Goal: Information Seeking & Learning: Learn about a topic

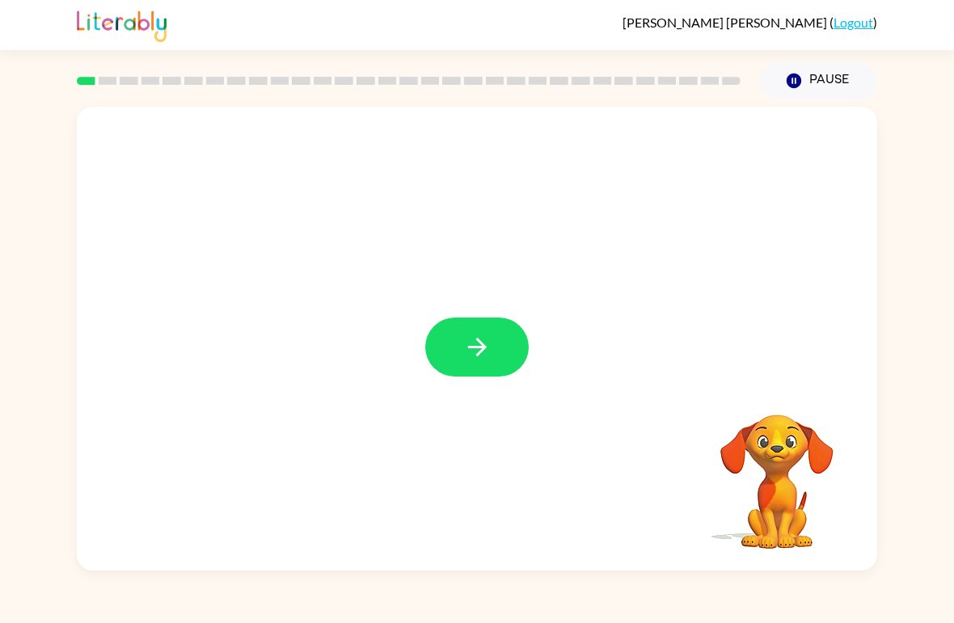
click at [470, 363] on button "button" at bounding box center [476, 347] width 103 height 59
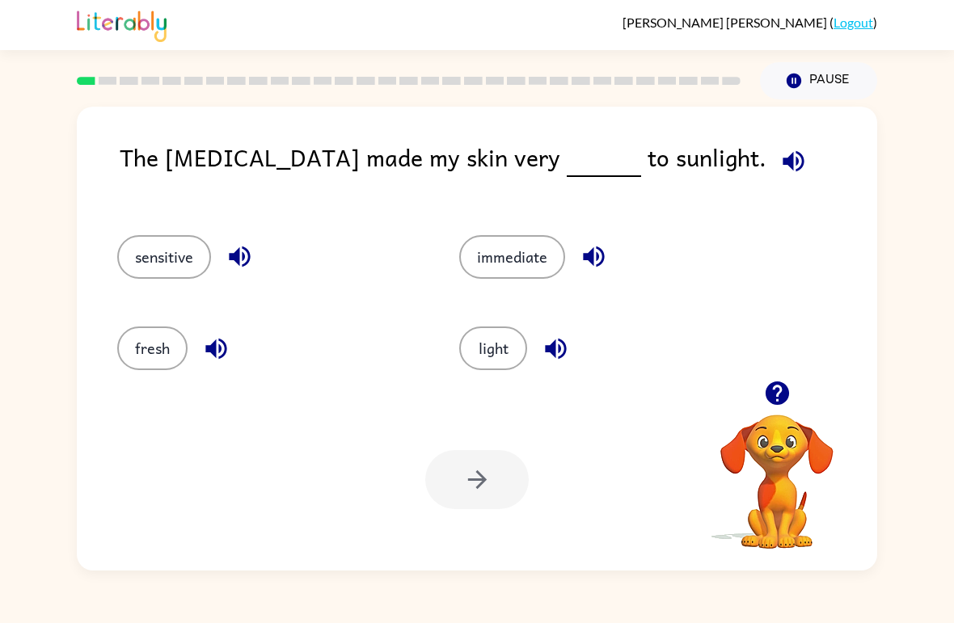
click at [501, 337] on button "light" at bounding box center [493, 349] width 68 height 44
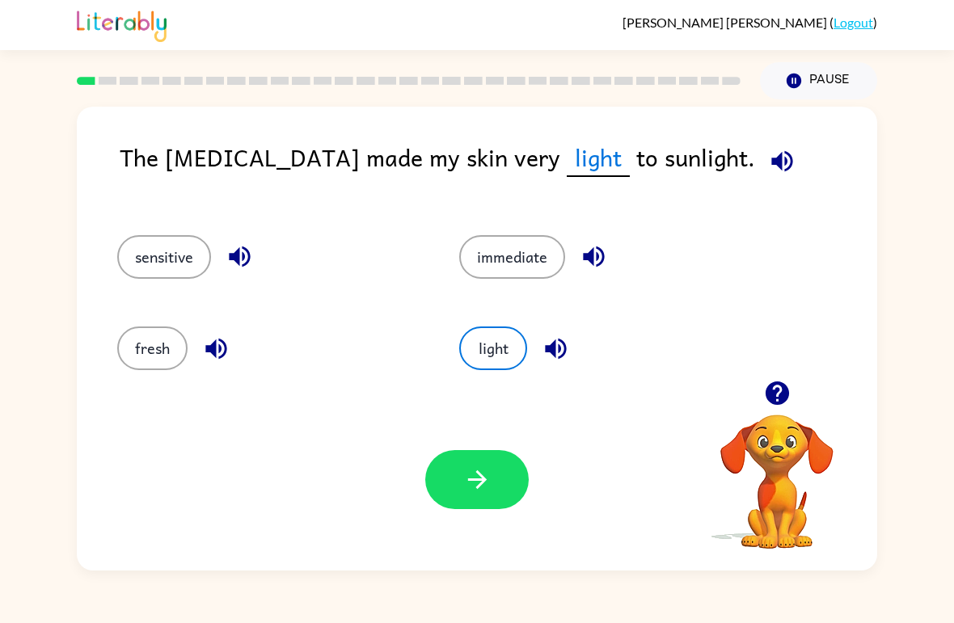
click at [493, 489] on button "button" at bounding box center [476, 479] width 103 height 59
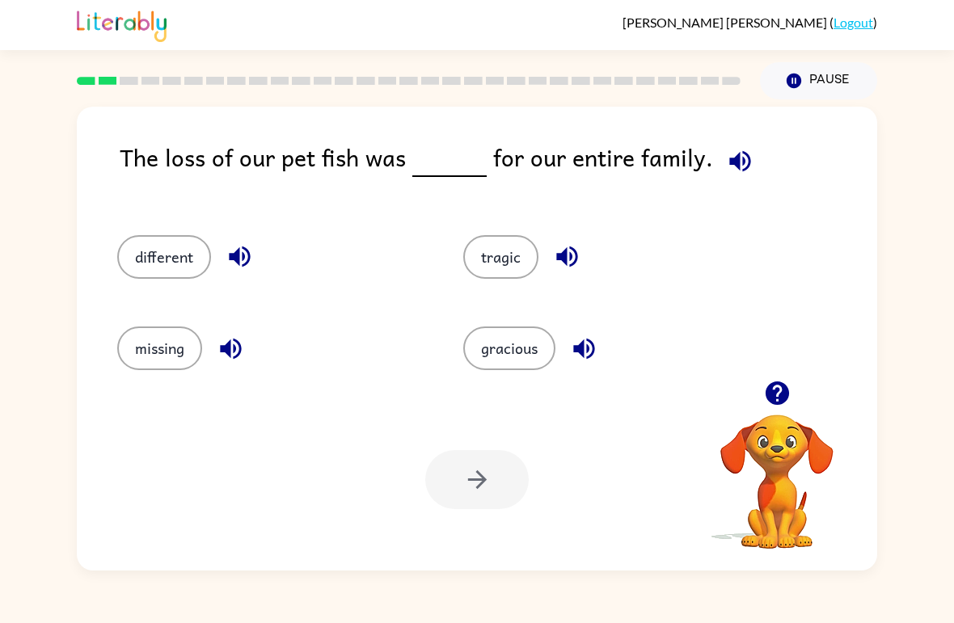
click at [508, 247] on button "tragic" at bounding box center [500, 257] width 75 height 44
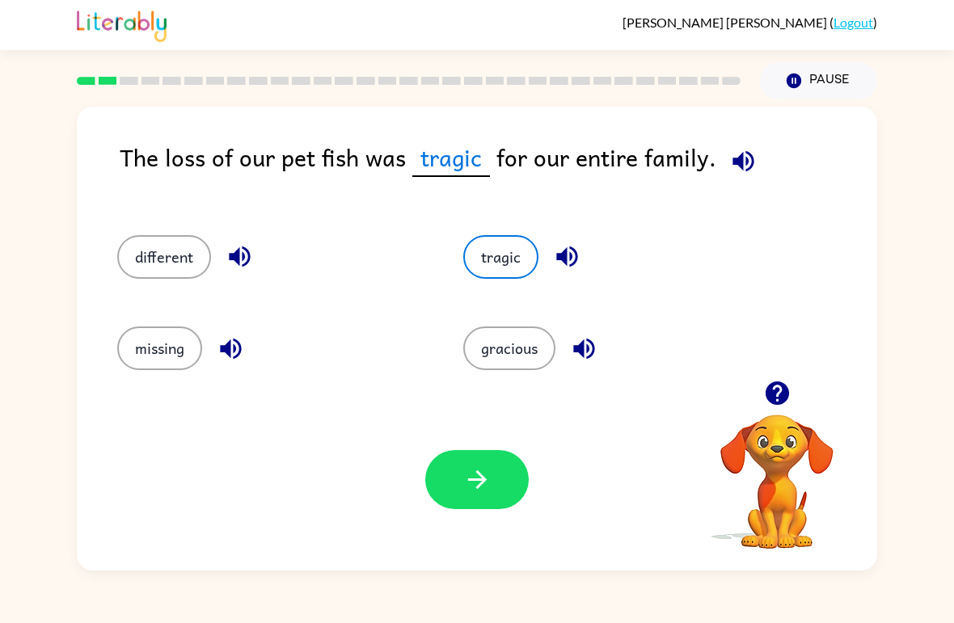
click at [478, 472] on icon "button" at bounding box center [476, 479] width 19 height 19
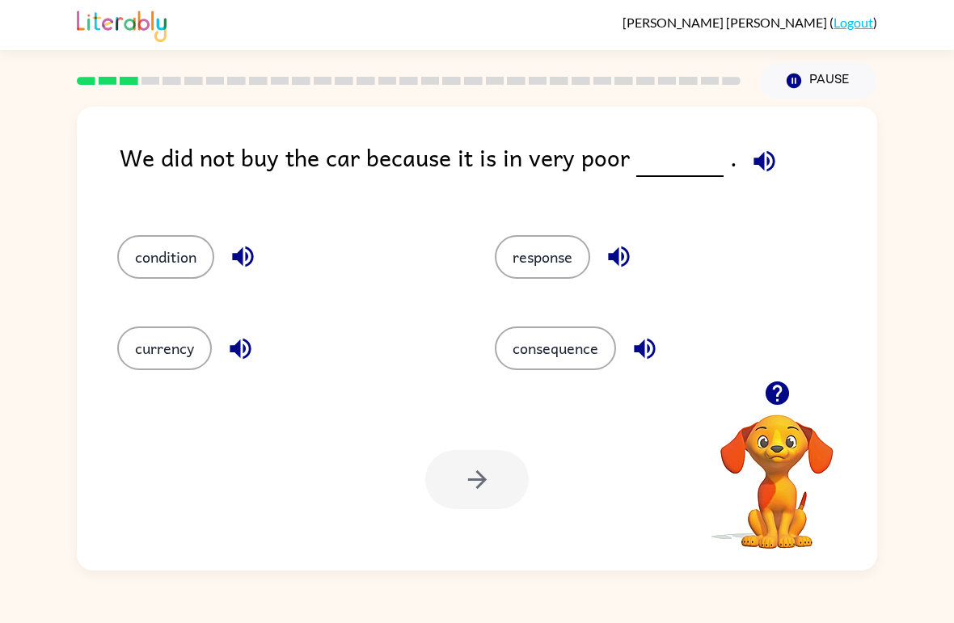
click at [181, 251] on button "condition" at bounding box center [165, 257] width 97 height 44
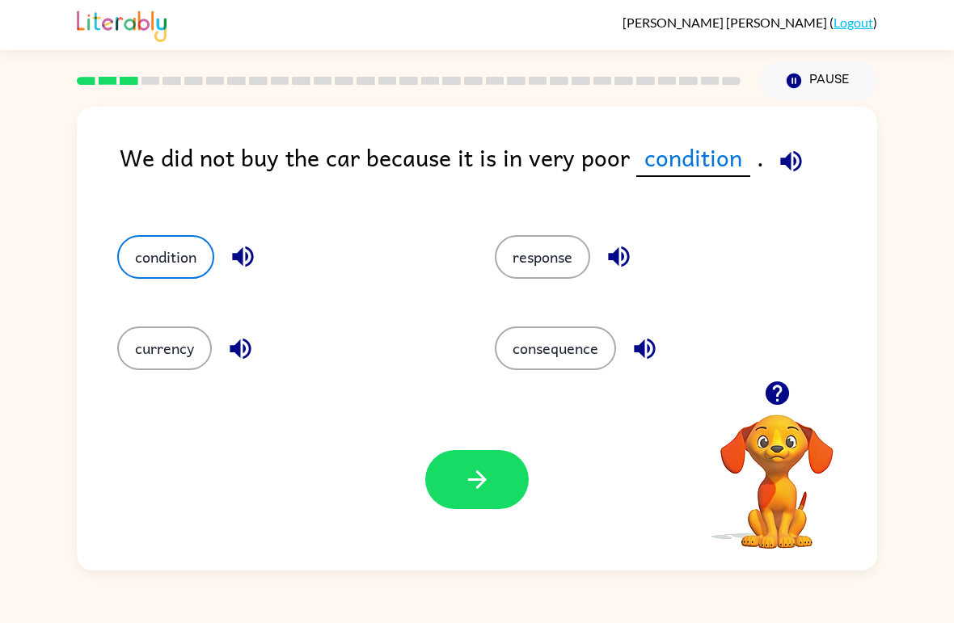
click at [205, 255] on button "condition" at bounding box center [165, 257] width 97 height 44
click at [205, 254] on button "condition" at bounding box center [165, 257] width 97 height 44
click at [578, 233] on div "response" at bounding box center [653, 250] width 378 height 91
click at [170, 238] on button "condition" at bounding box center [165, 257] width 97 height 44
click at [494, 487] on button "button" at bounding box center [476, 479] width 103 height 59
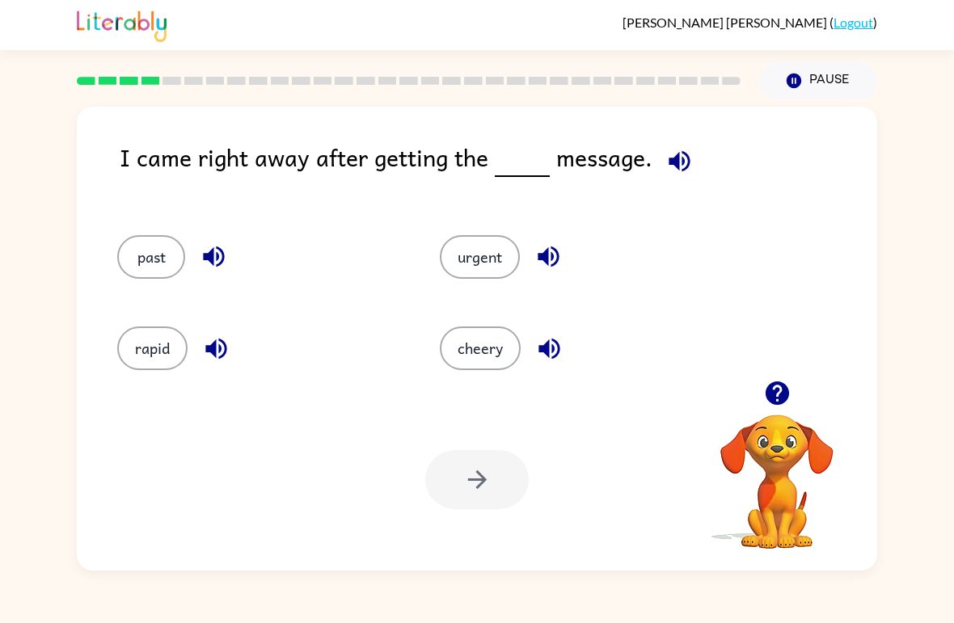
click at [500, 338] on button "cheery" at bounding box center [480, 349] width 81 height 44
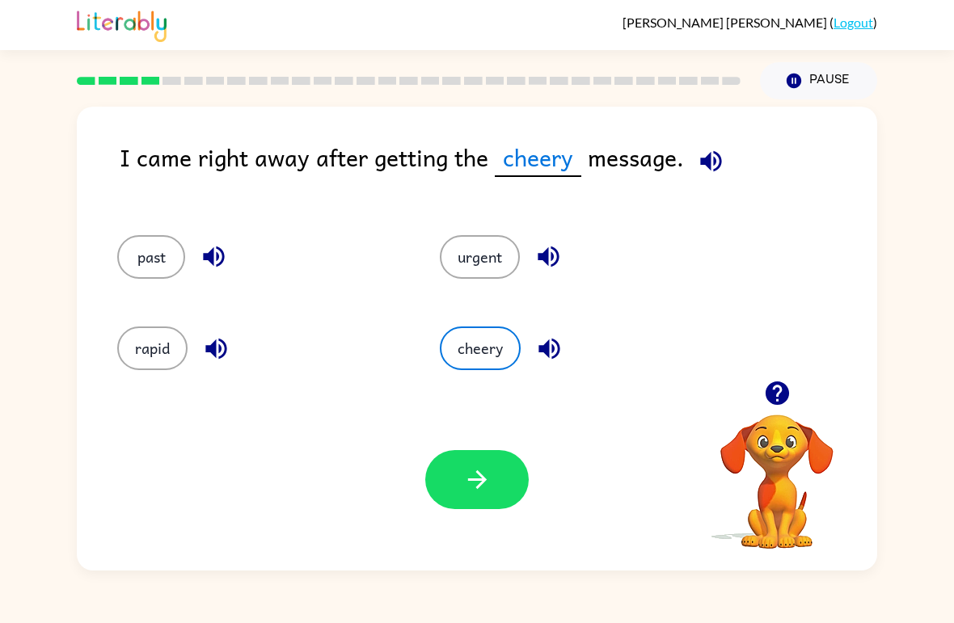
click at [453, 458] on button "button" at bounding box center [476, 479] width 103 height 59
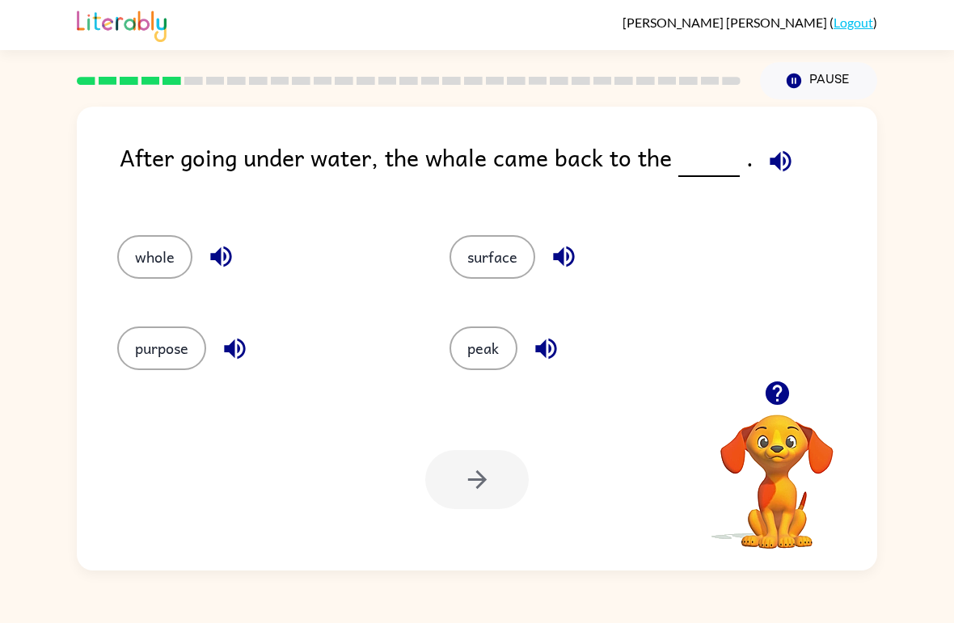
click at [498, 255] on button "surface" at bounding box center [492, 257] width 86 height 44
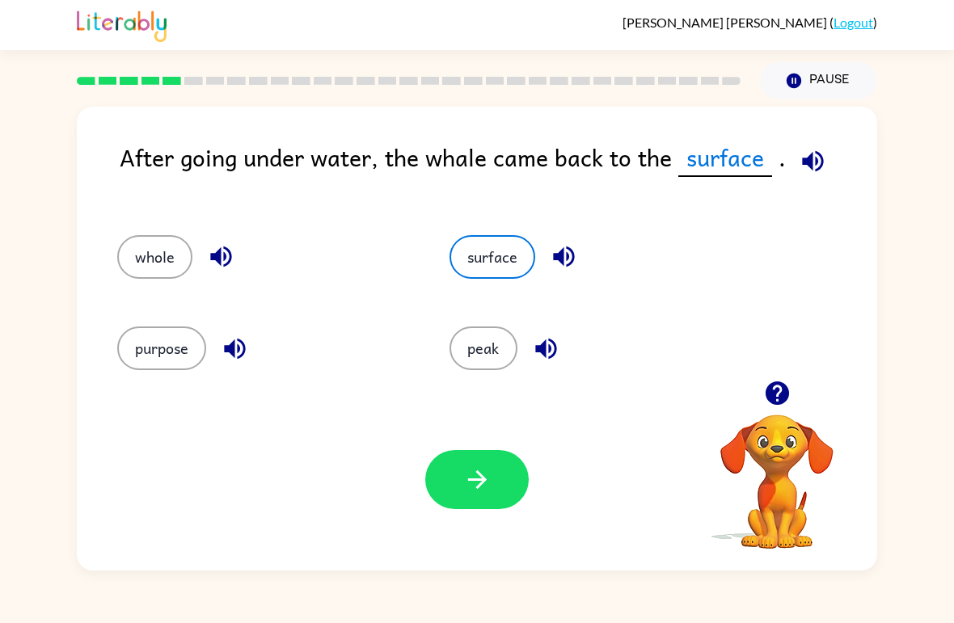
click at [460, 508] on button "button" at bounding box center [476, 479] width 103 height 59
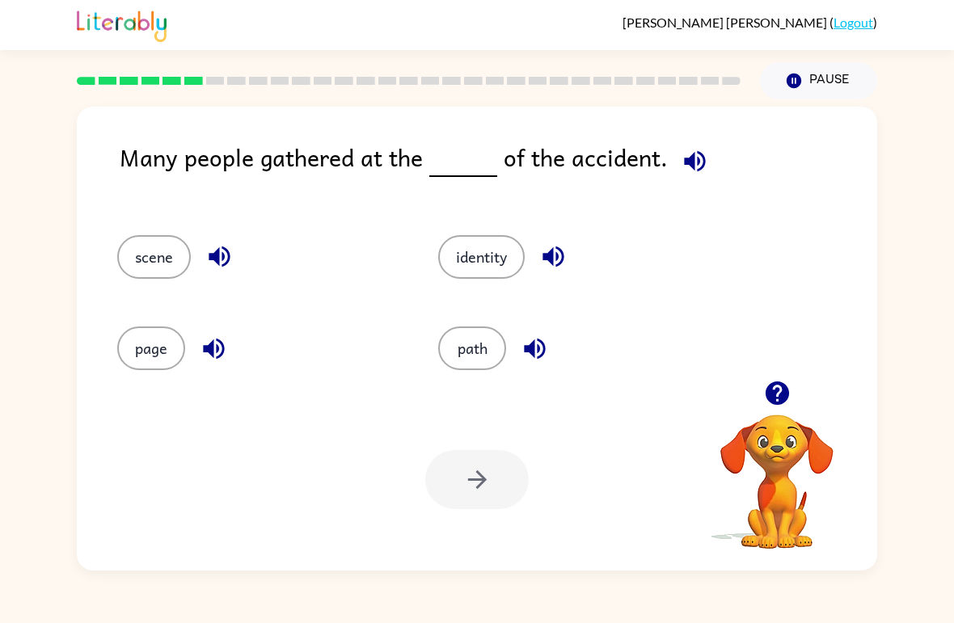
click at [158, 247] on button "scene" at bounding box center [154, 257] width 74 height 44
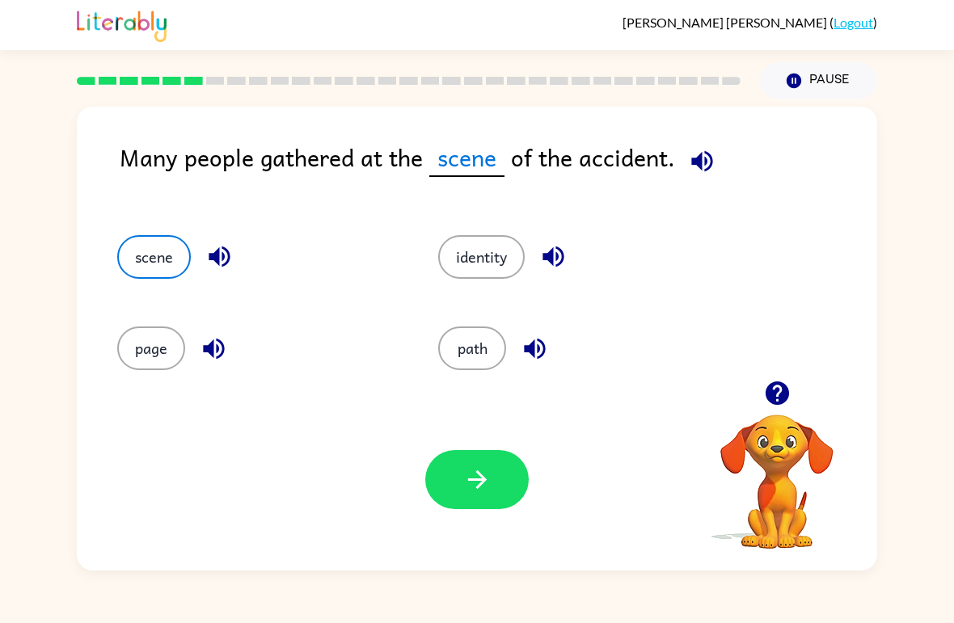
click at [88, 99] on div at bounding box center [408, 81] width 683 height 57
click at [146, 324] on div "page" at bounding box center [246, 341] width 321 height 91
click at [158, 345] on button "page" at bounding box center [151, 349] width 68 height 44
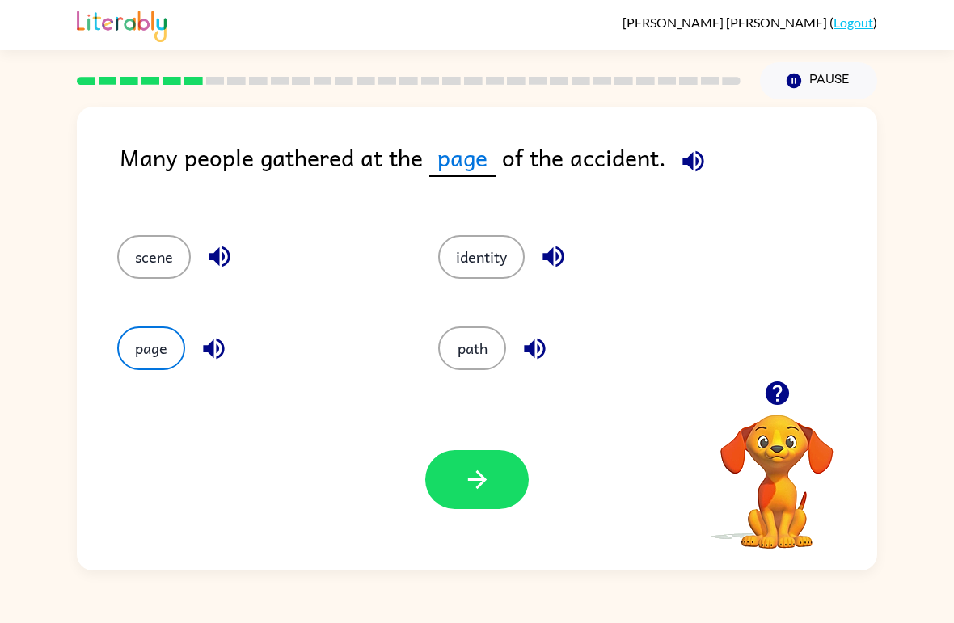
click at [152, 277] on button "scene" at bounding box center [154, 257] width 74 height 44
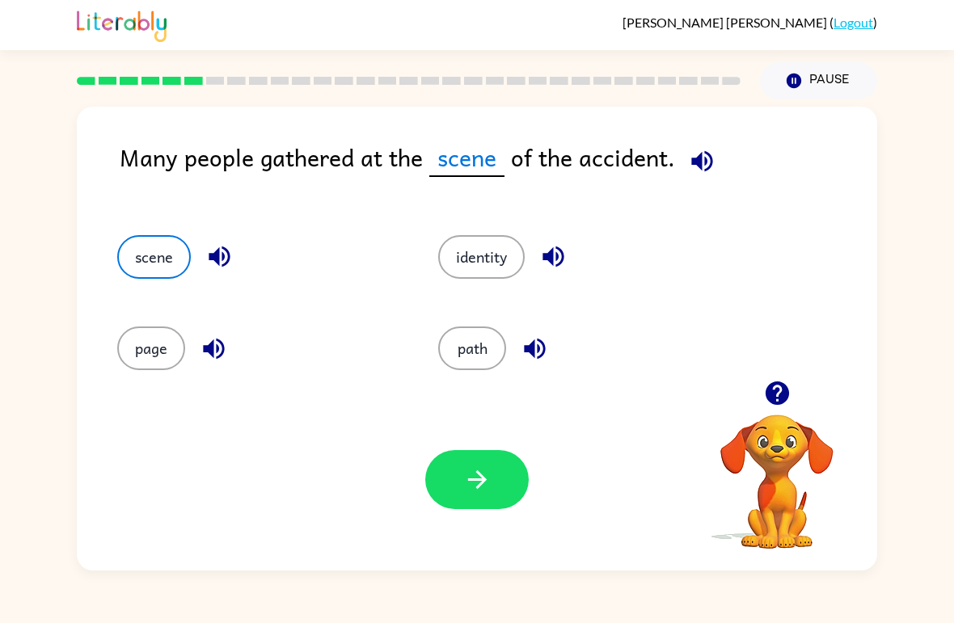
click at [176, 353] on button "page" at bounding box center [151, 349] width 68 height 44
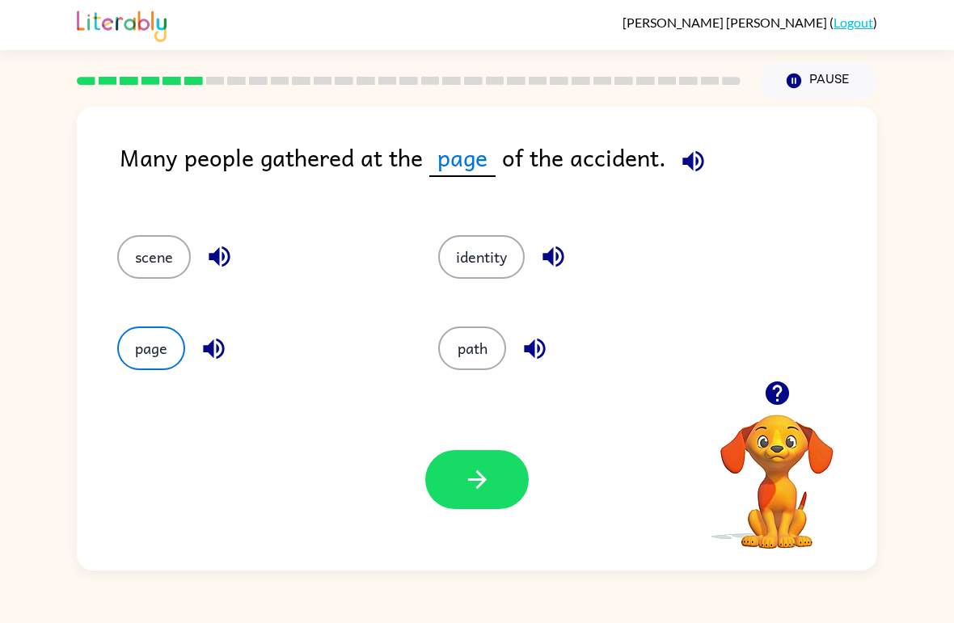
click at [163, 247] on button "scene" at bounding box center [154, 257] width 74 height 44
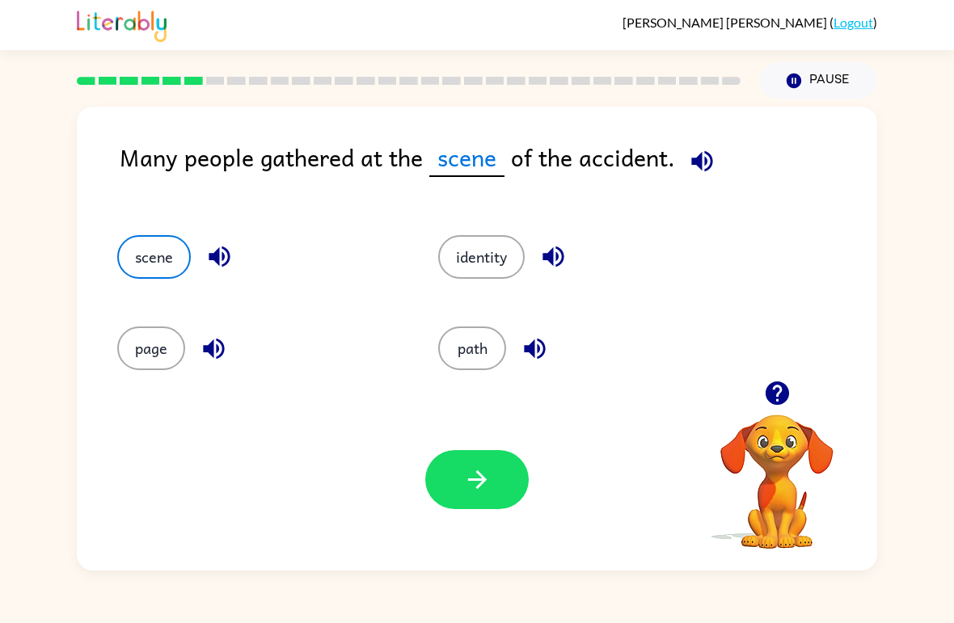
click at [24, 445] on div "Many people gathered at the scene of the accident. scene identity page path You…" at bounding box center [477, 334] width 954 height 471
click at [503, 446] on div "Your browser must support playing .mp4 files to use Literably. Please try using…" at bounding box center [477, 480] width 800 height 182
click at [488, 491] on icon "button" at bounding box center [477, 480] width 28 height 28
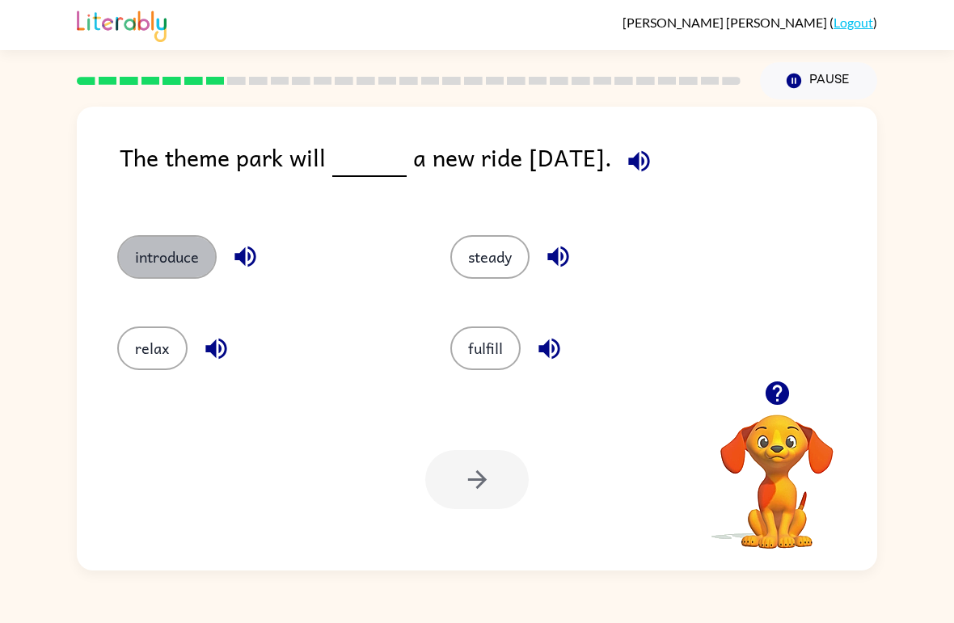
click at [171, 260] on button "introduce" at bounding box center [166, 257] width 99 height 44
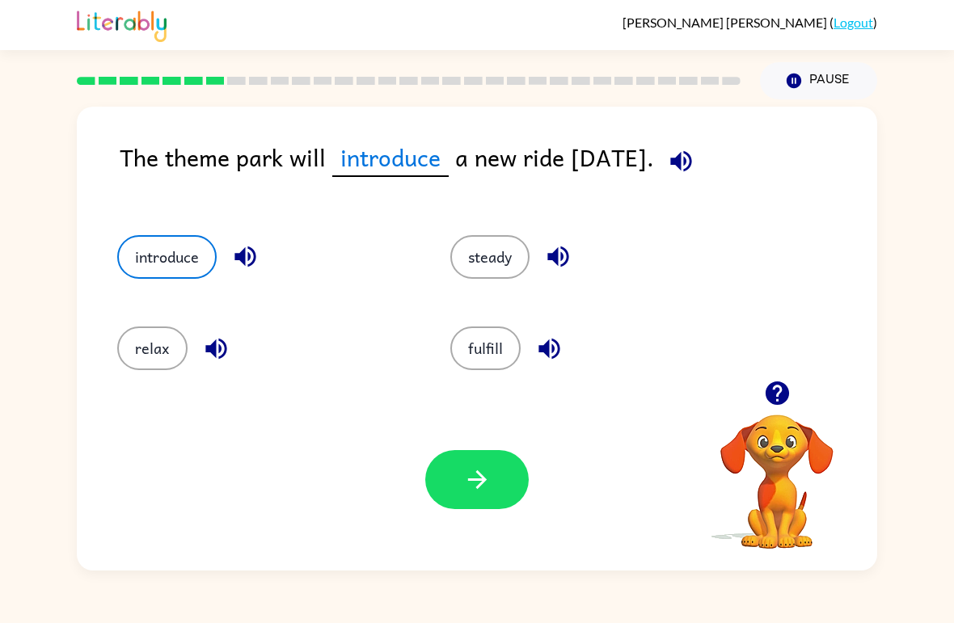
click at [475, 504] on button "button" at bounding box center [476, 479] width 103 height 59
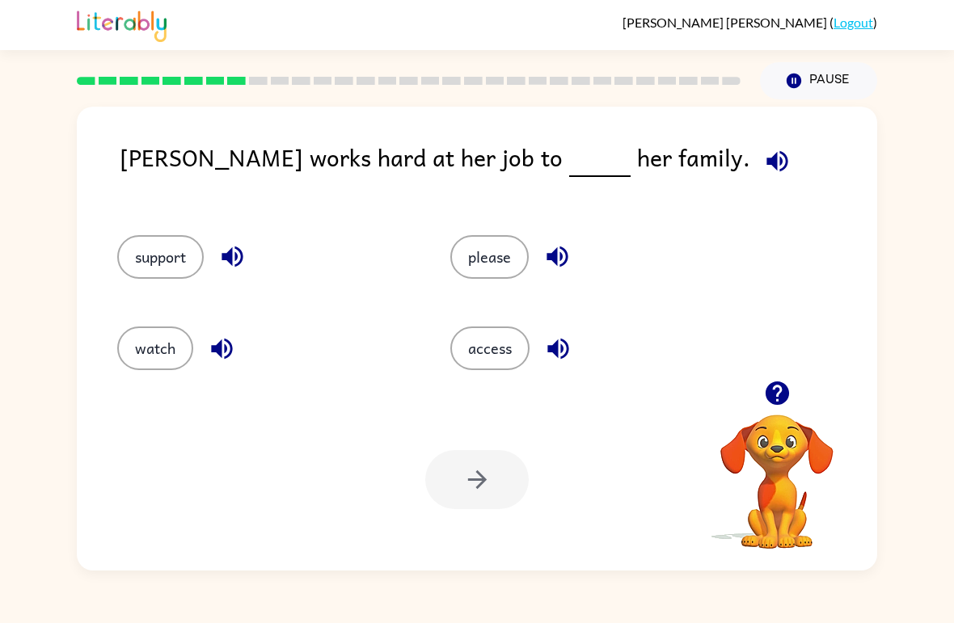
click at [147, 251] on button "support" at bounding box center [160, 257] width 86 height 44
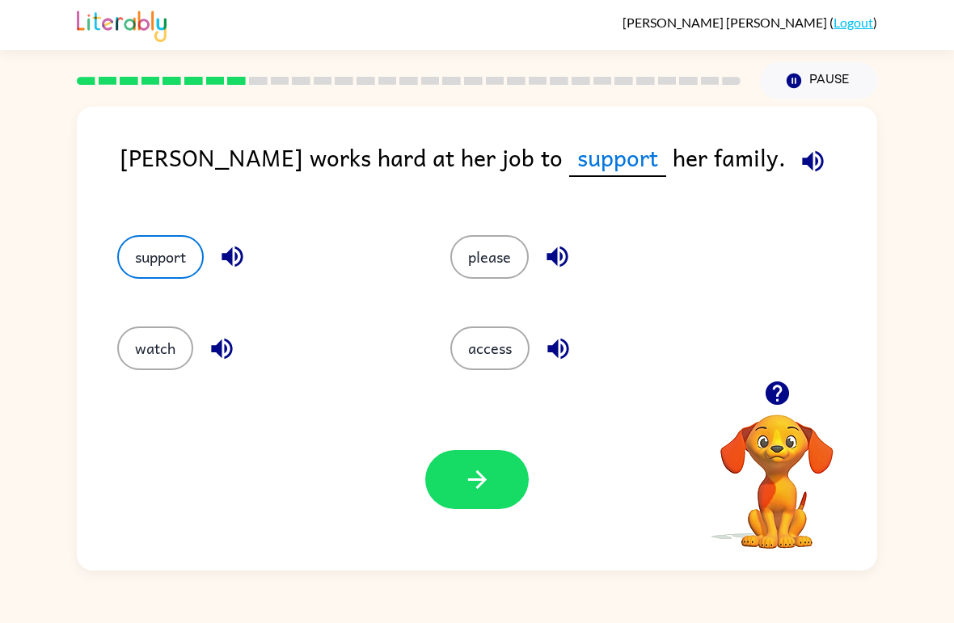
click at [487, 501] on button "button" at bounding box center [476, 479] width 103 height 59
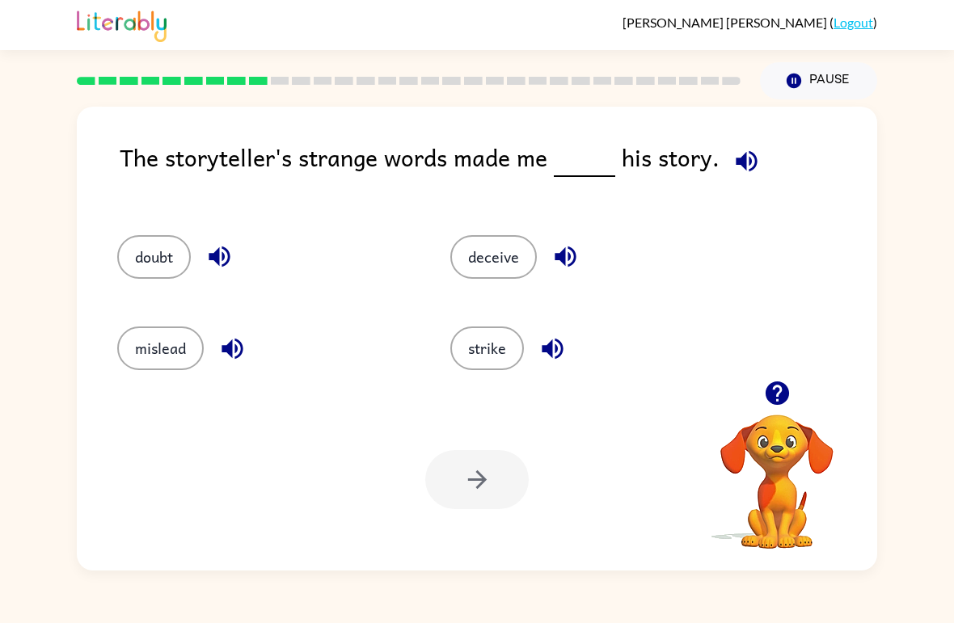
click at [157, 271] on button "doubt" at bounding box center [154, 257] width 74 height 44
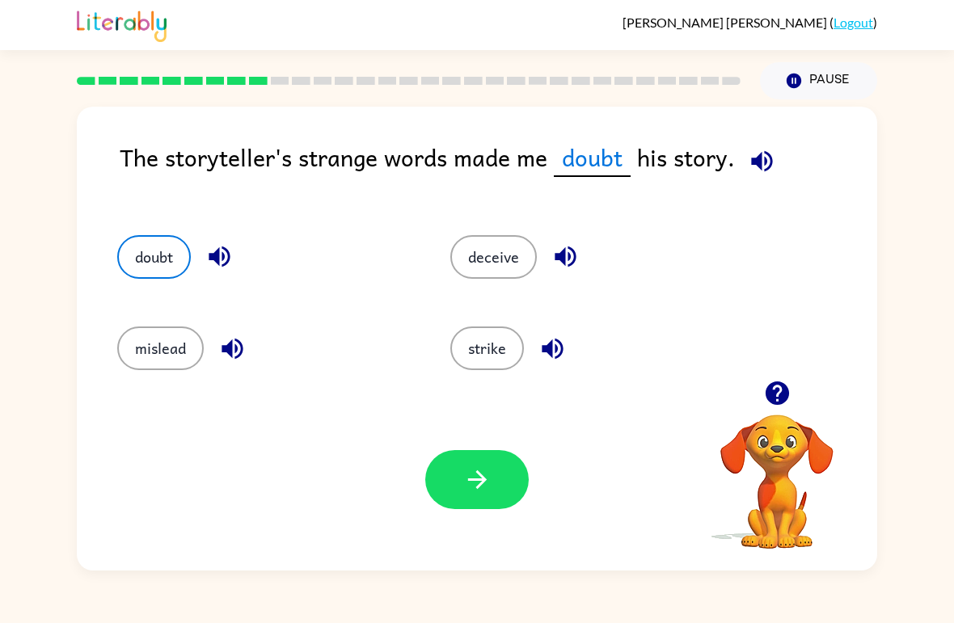
click at [158, 337] on button "mislead" at bounding box center [160, 349] width 86 height 44
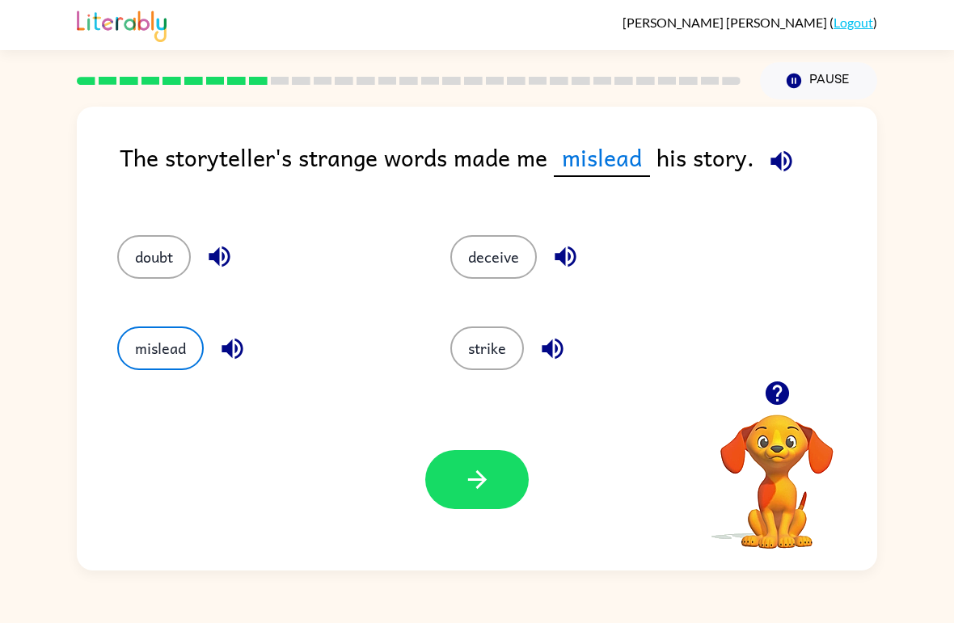
click at [512, 257] on button "deceive" at bounding box center [493, 257] width 86 height 44
click at [145, 348] on button "mislead" at bounding box center [160, 349] width 86 height 44
click at [470, 491] on icon "button" at bounding box center [477, 480] width 28 height 28
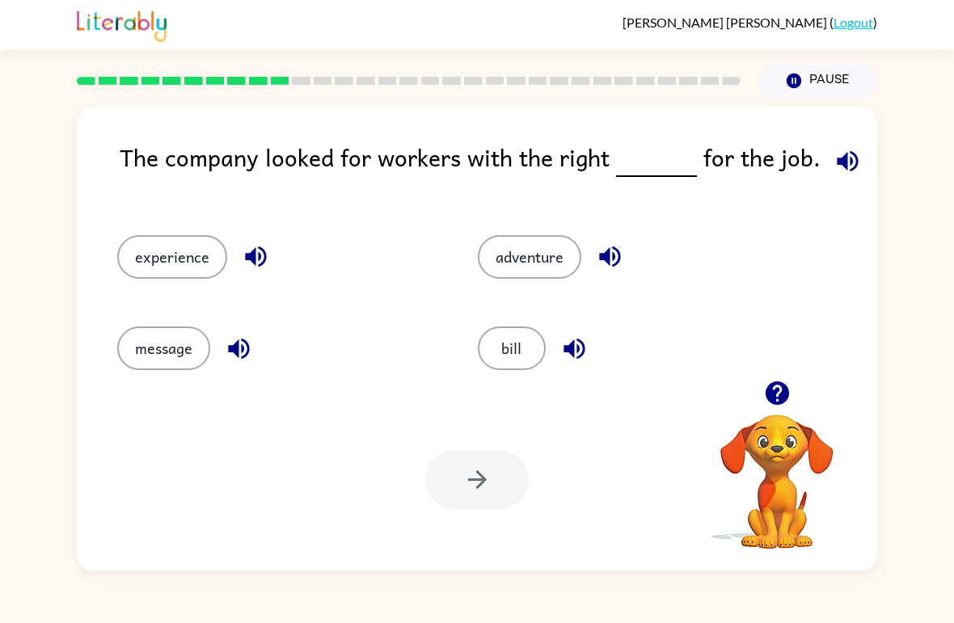
click at [137, 241] on button "experience" at bounding box center [172, 257] width 110 height 44
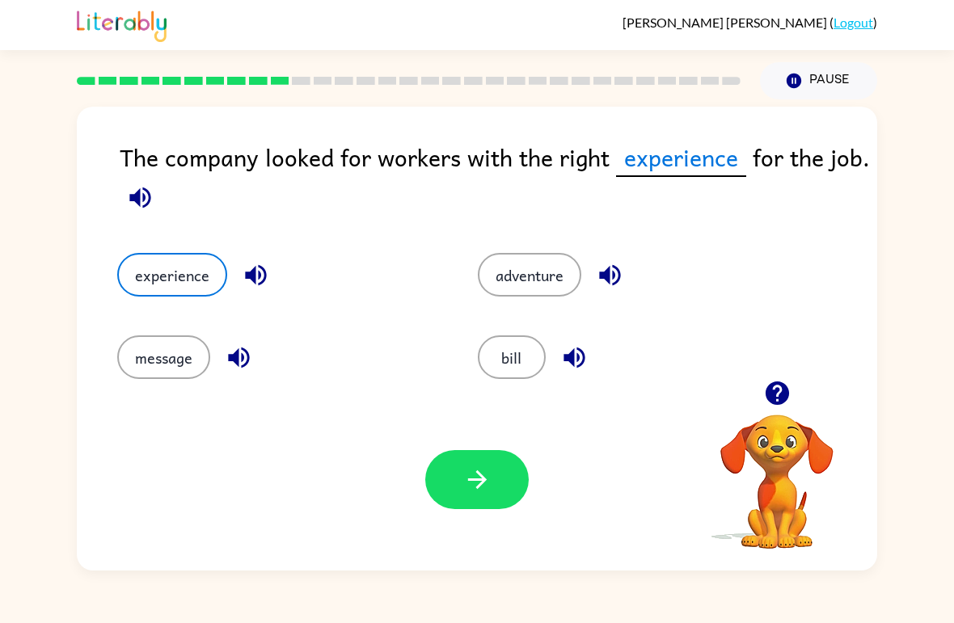
click at [479, 485] on icon "button" at bounding box center [476, 479] width 19 height 19
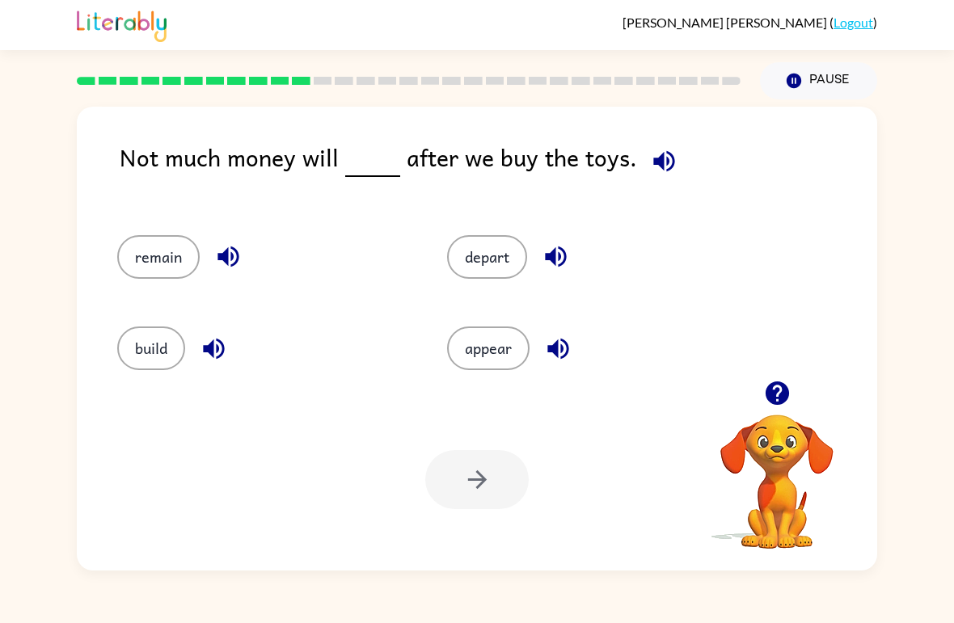
click at [531, 331] on div "appear" at bounding box center [593, 349] width 293 height 44
click at [483, 346] on button "appear" at bounding box center [488, 349] width 82 height 44
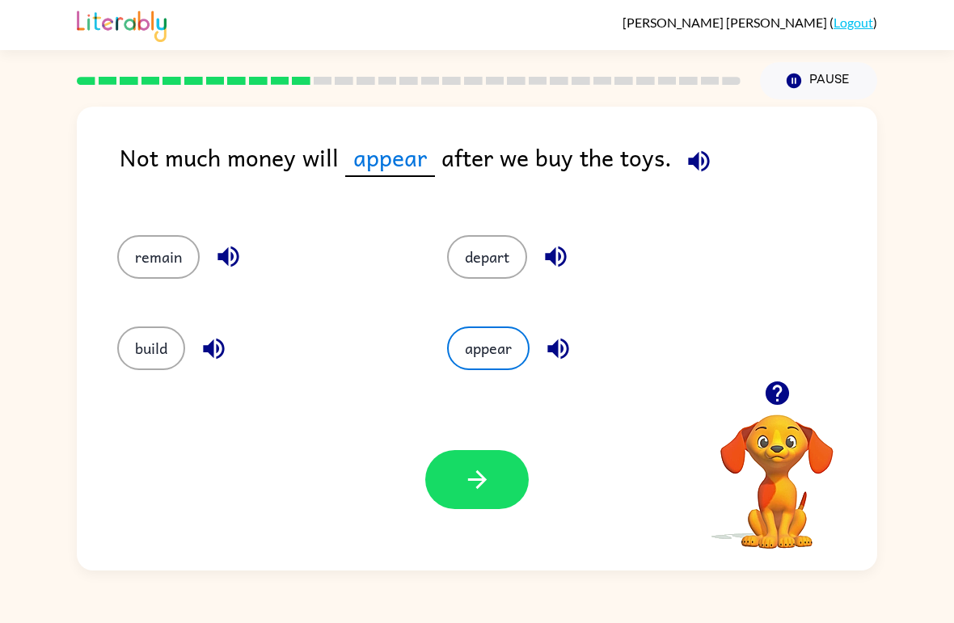
click at [158, 232] on div "remain" at bounding box center [251, 250] width 330 height 91
click at [163, 253] on button "remain" at bounding box center [158, 257] width 82 height 44
click at [508, 268] on button "depart" at bounding box center [487, 257] width 80 height 44
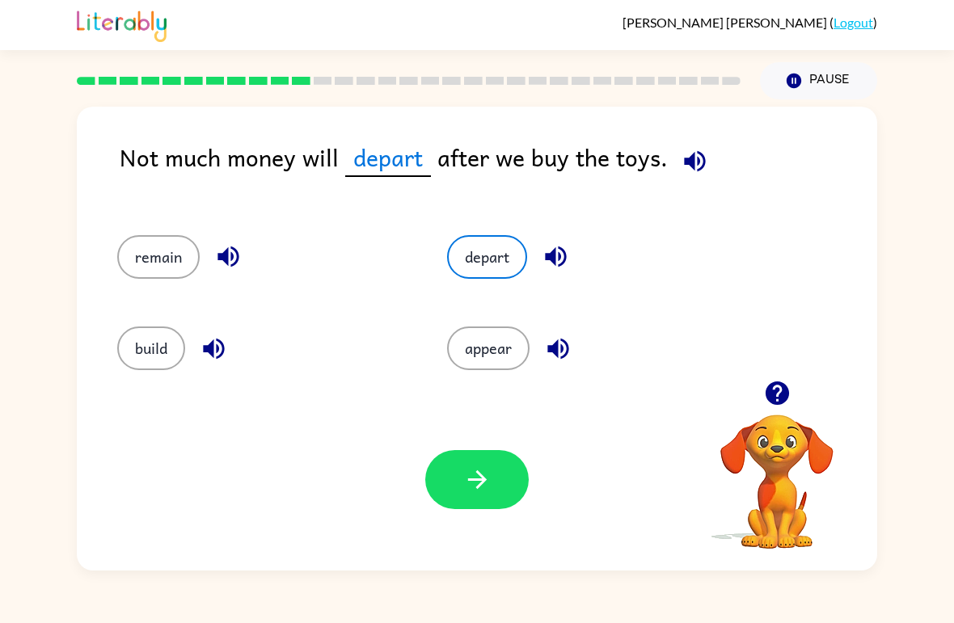
click at [134, 344] on button "build" at bounding box center [151, 349] width 68 height 44
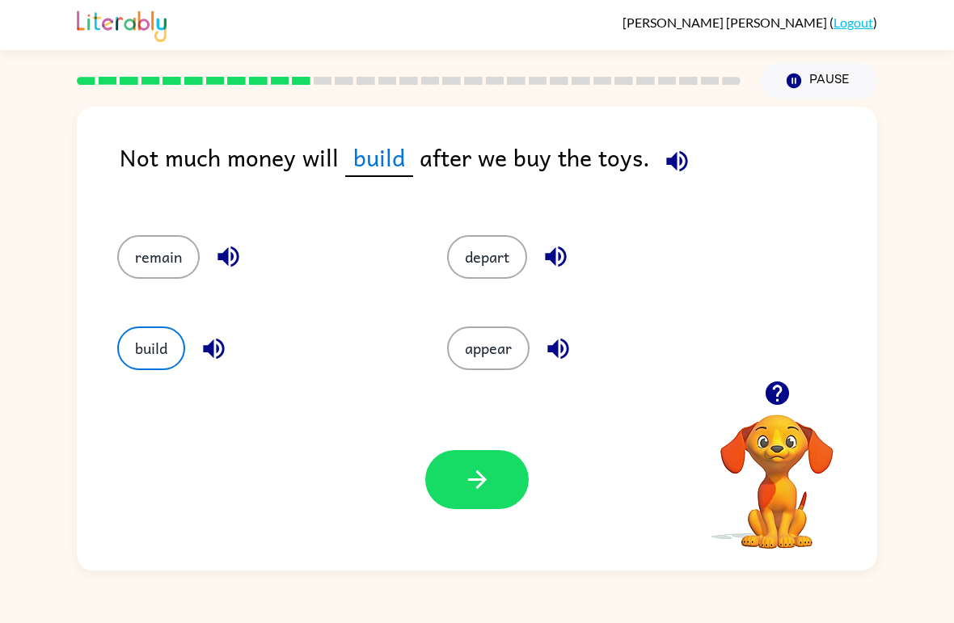
click at [493, 232] on div "depart" at bounding box center [581, 250] width 330 height 91
click at [475, 245] on button "depart" at bounding box center [487, 257] width 80 height 44
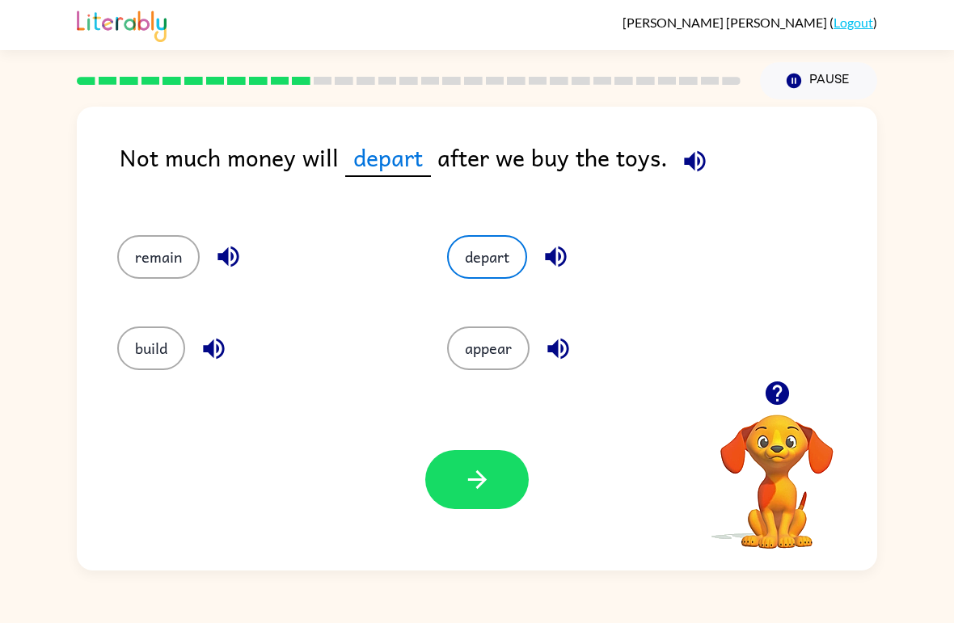
click at [515, 318] on div "appear" at bounding box center [581, 341] width 330 height 91
click at [150, 348] on button "build" at bounding box center [151, 349] width 68 height 44
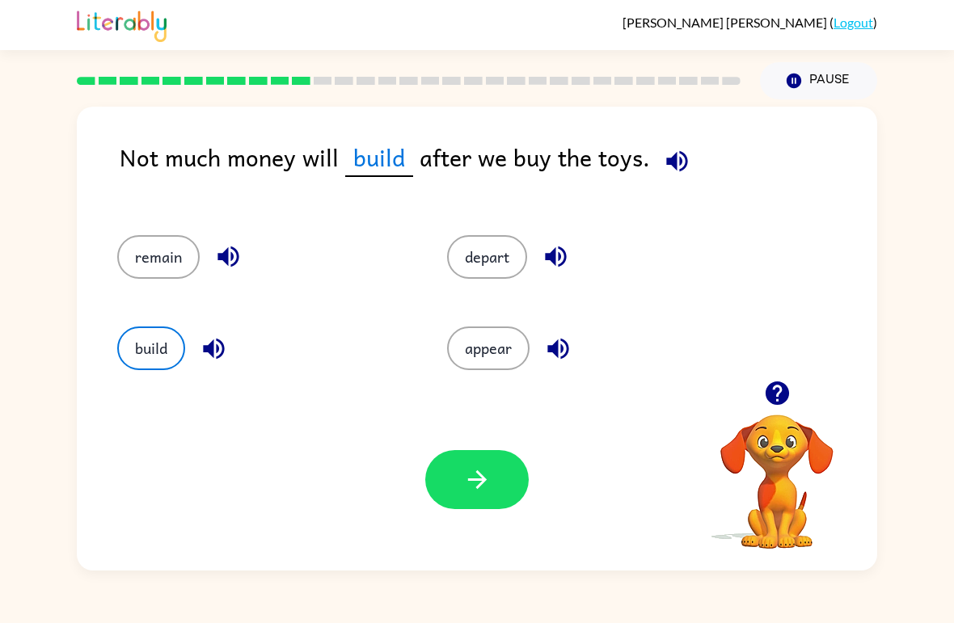
click at [169, 254] on button "remain" at bounding box center [158, 257] width 82 height 44
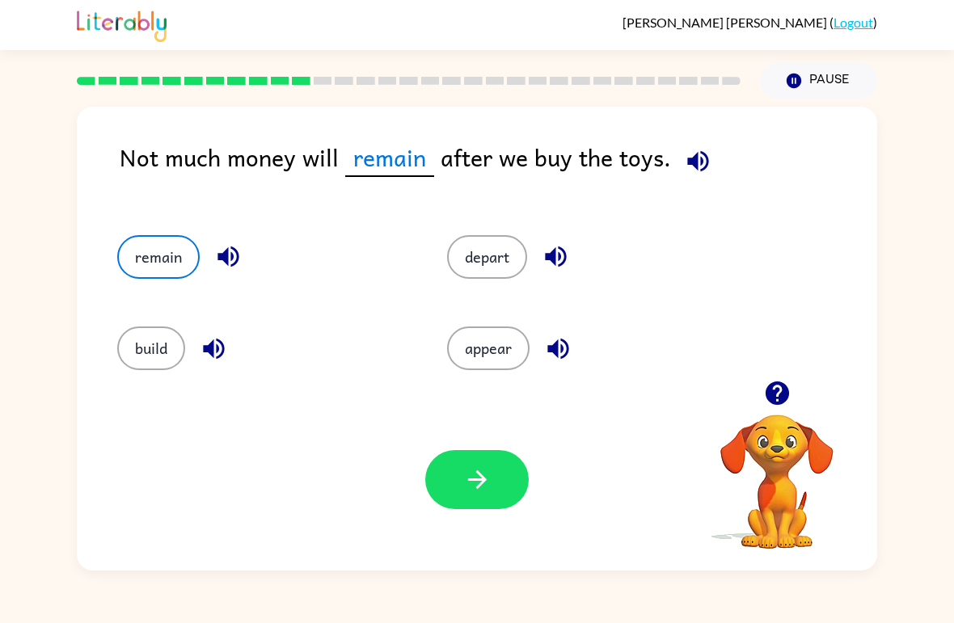
click at [154, 342] on button "build" at bounding box center [151, 349] width 68 height 44
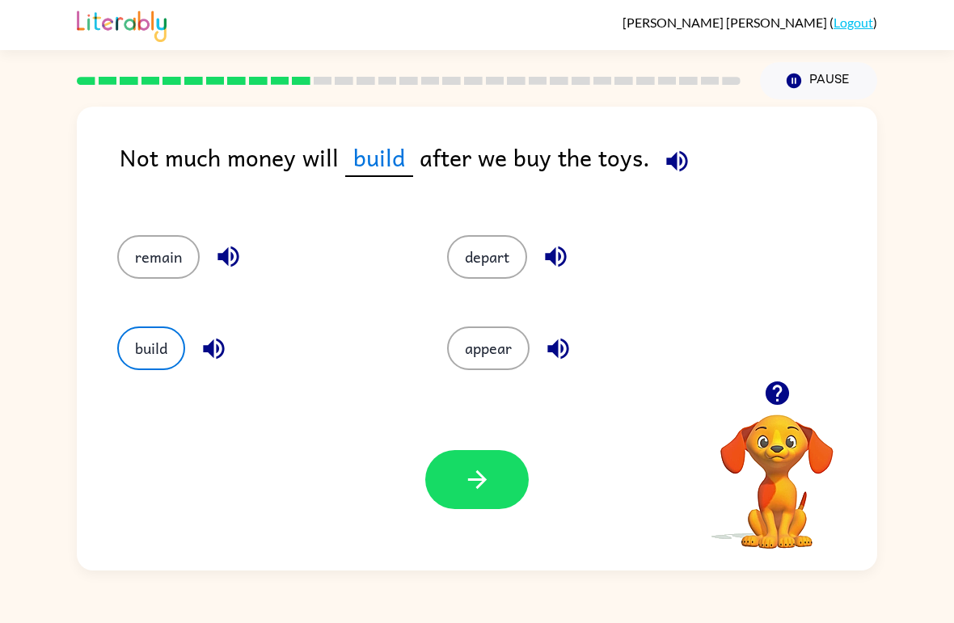
click at [170, 257] on button "remain" at bounding box center [158, 257] width 82 height 44
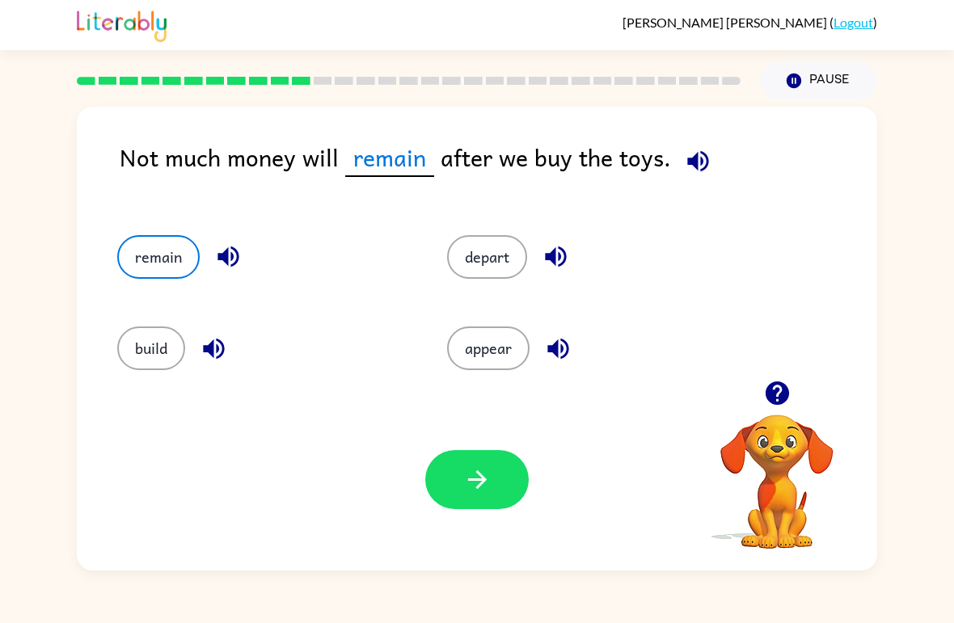
click at [152, 356] on button "build" at bounding box center [151, 349] width 68 height 44
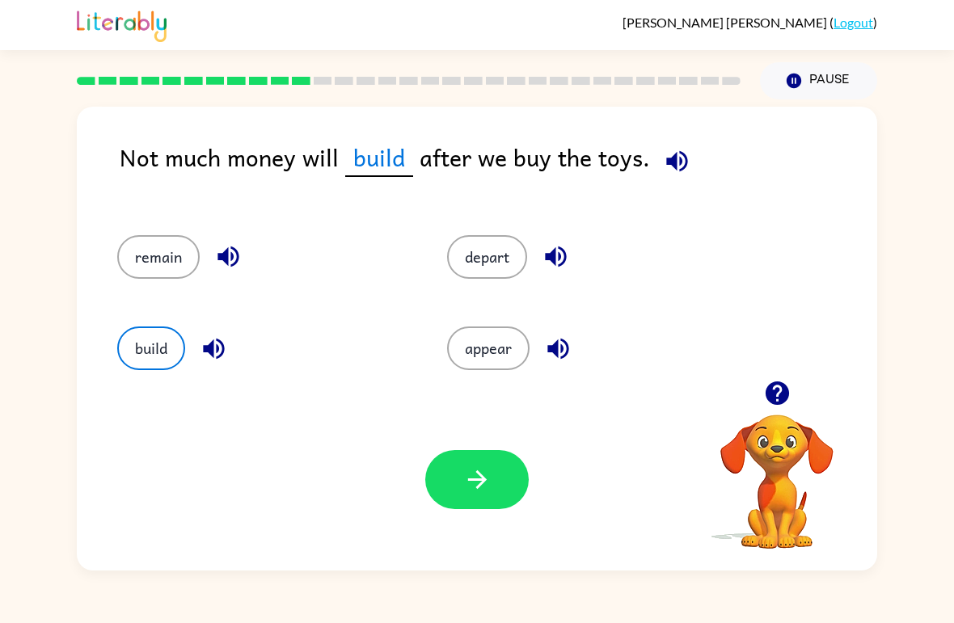
click at [171, 314] on div "build" at bounding box center [251, 341] width 330 height 91
click at [479, 250] on button "depart" at bounding box center [487, 257] width 80 height 44
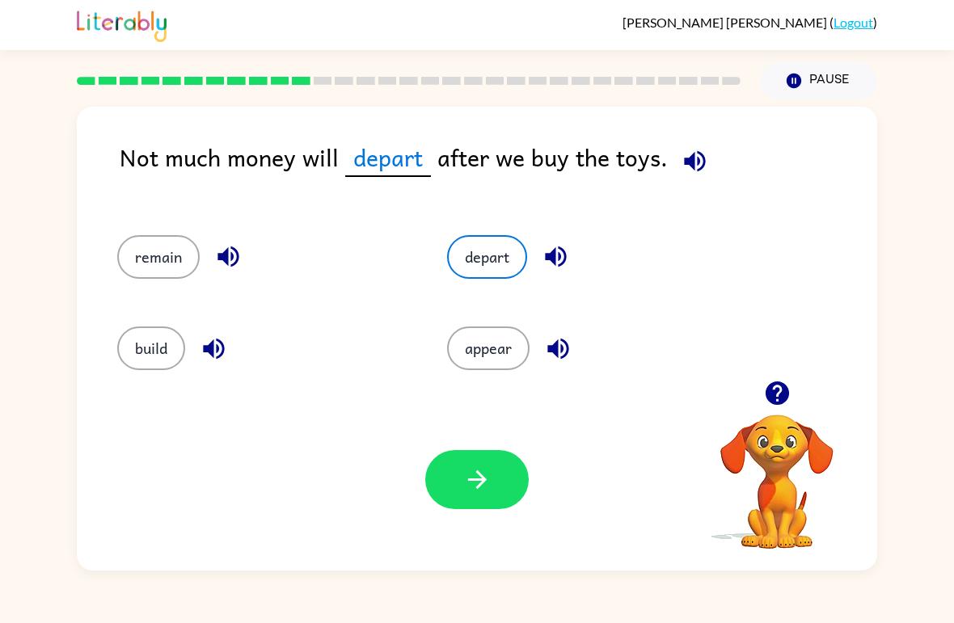
click at [151, 258] on button "remain" at bounding box center [158, 257] width 82 height 44
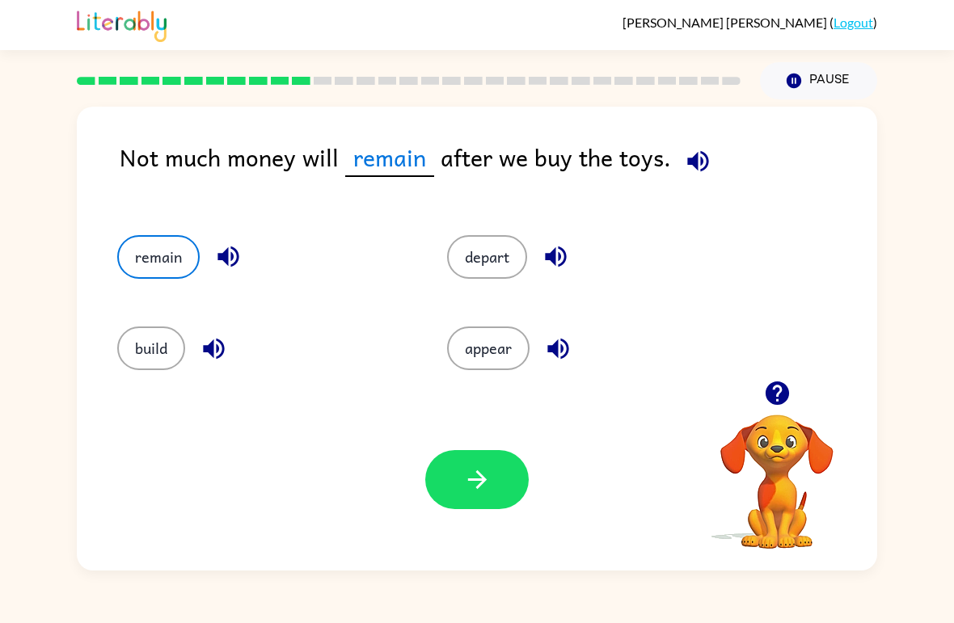
click at [160, 279] on button "remain" at bounding box center [158, 257] width 82 height 44
click at [144, 268] on button "remain" at bounding box center [158, 257] width 82 height 44
click at [137, 355] on button "build" at bounding box center [151, 349] width 68 height 44
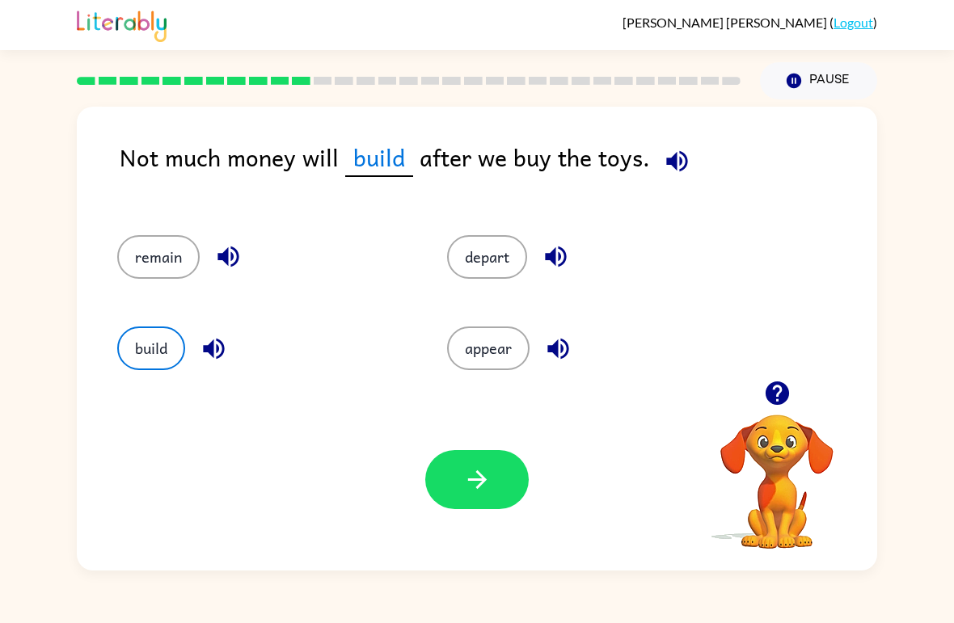
click at [137, 354] on button "build" at bounding box center [151, 349] width 68 height 44
click at [138, 350] on button "build" at bounding box center [151, 349] width 68 height 44
click at [137, 350] on button "build" at bounding box center [151, 349] width 68 height 44
click at [517, 355] on button "appear" at bounding box center [488, 349] width 82 height 44
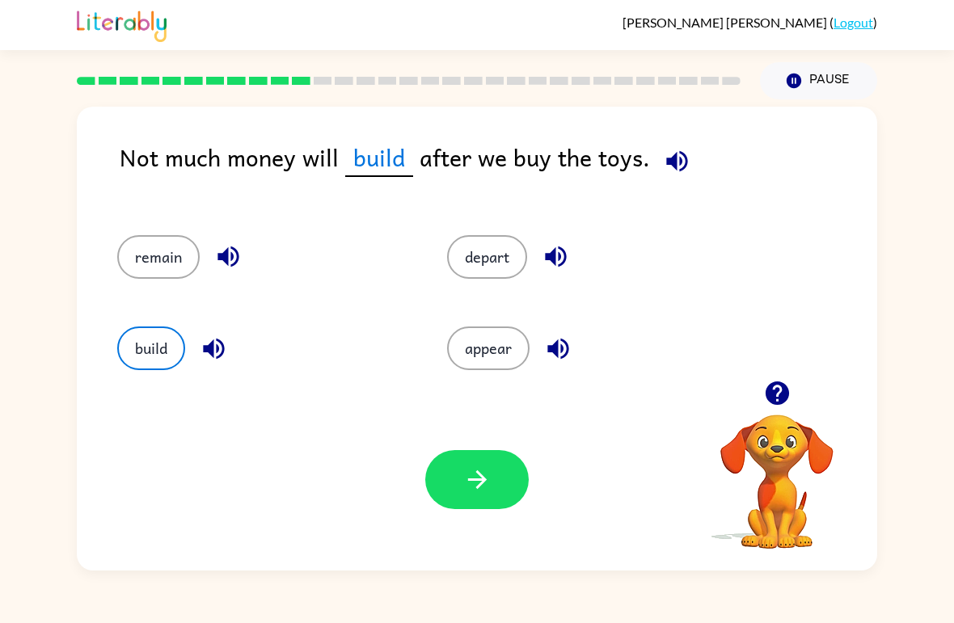
click at [140, 243] on button "remain" at bounding box center [158, 257] width 82 height 44
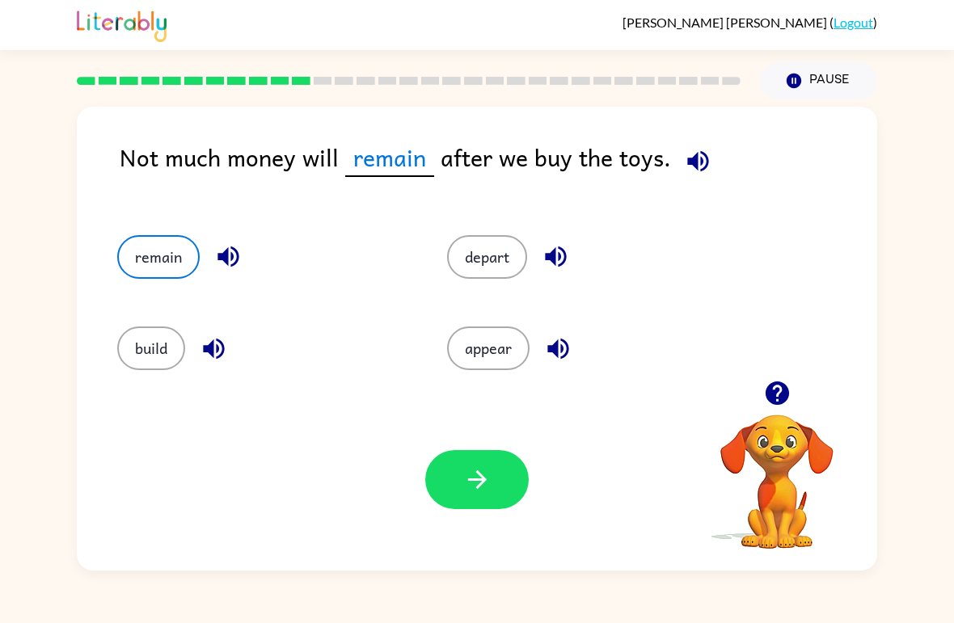
click at [516, 493] on button "button" at bounding box center [476, 479] width 103 height 59
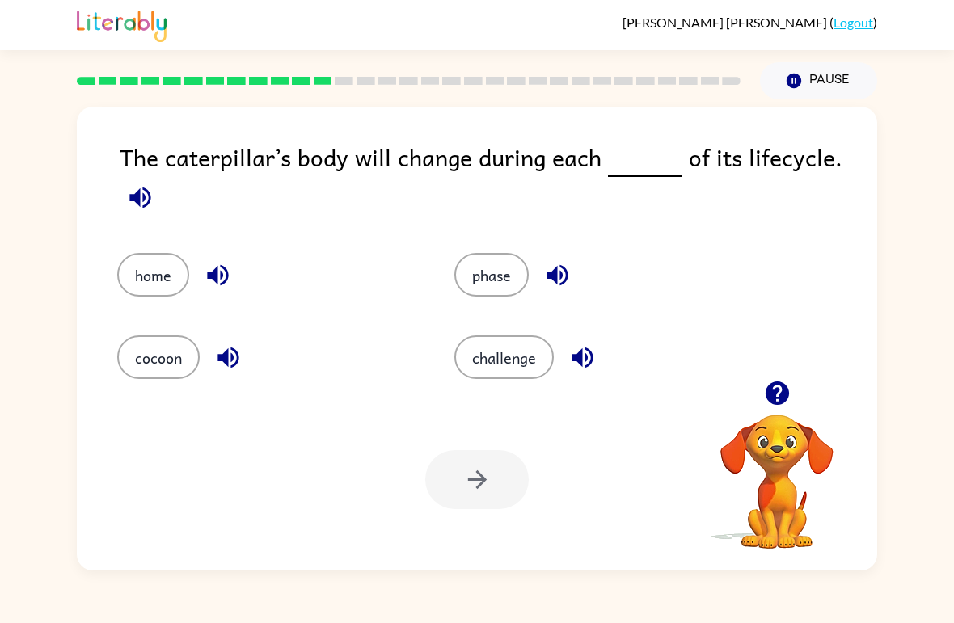
click at [133, 351] on button "cocoon" at bounding box center [158, 357] width 82 height 44
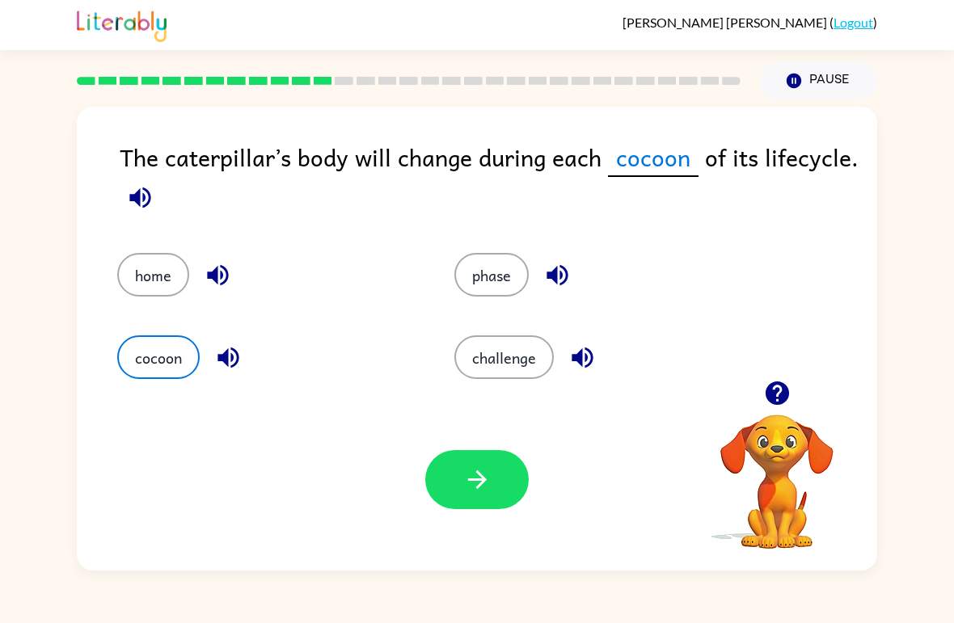
click at [491, 481] on icon "button" at bounding box center [477, 480] width 28 height 28
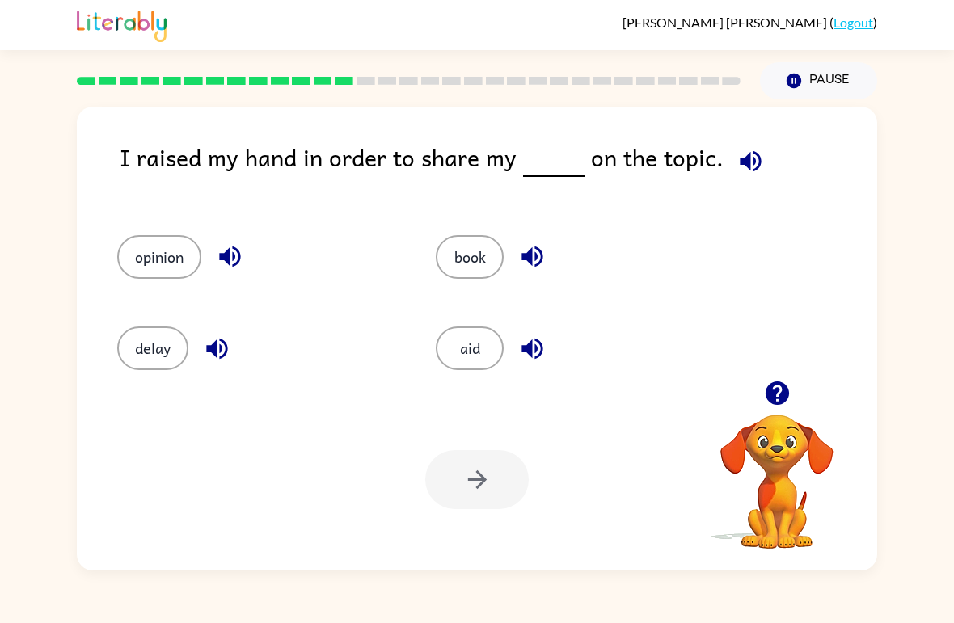
click at [146, 244] on button "opinion" at bounding box center [159, 257] width 84 height 44
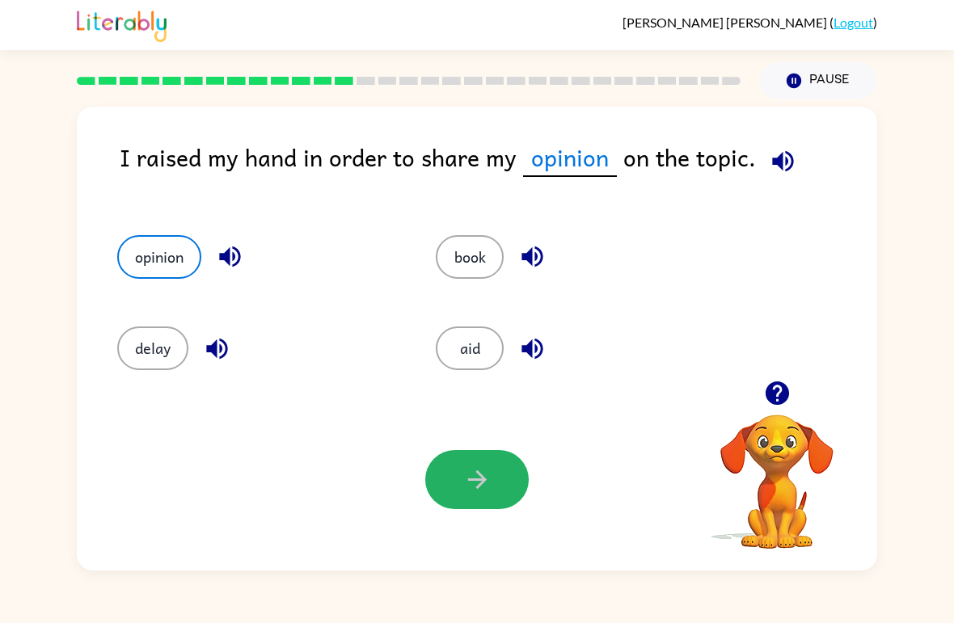
click at [499, 492] on button "button" at bounding box center [476, 479] width 103 height 59
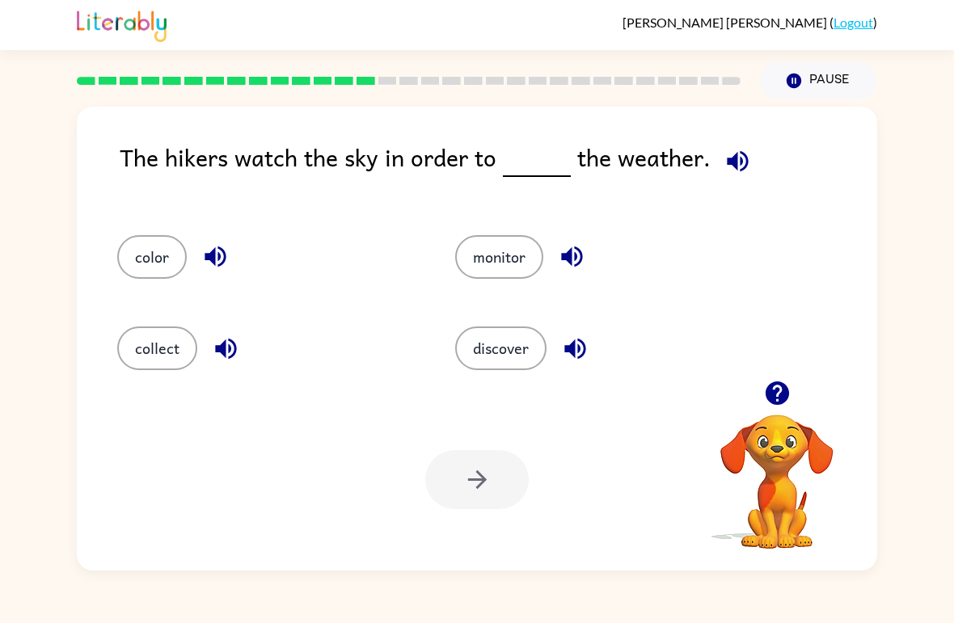
click at [504, 267] on button "monitor" at bounding box center [499, 257] width 88 height 44
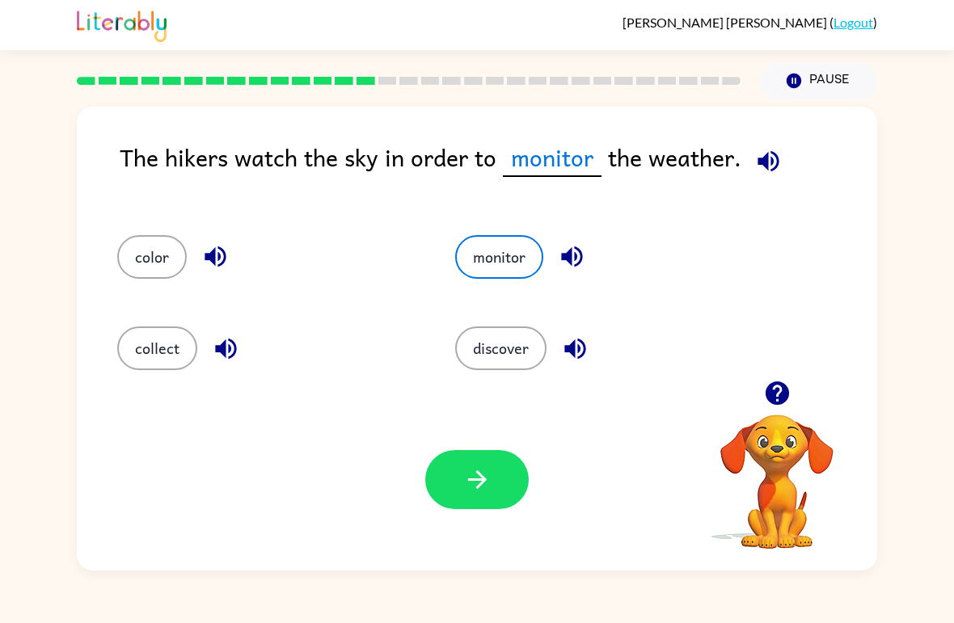
click at [466, 507] on button "button" at bounding box center [476, 479] width 103 height 59
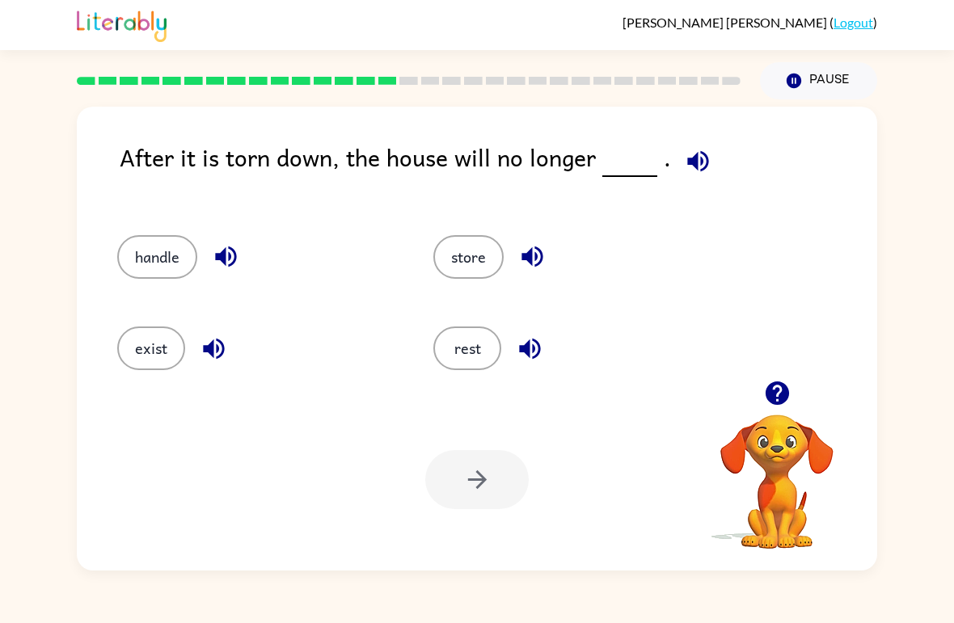
click at [158, 358] on button "exist" at bounding box center [151, 349] width 68 height 44
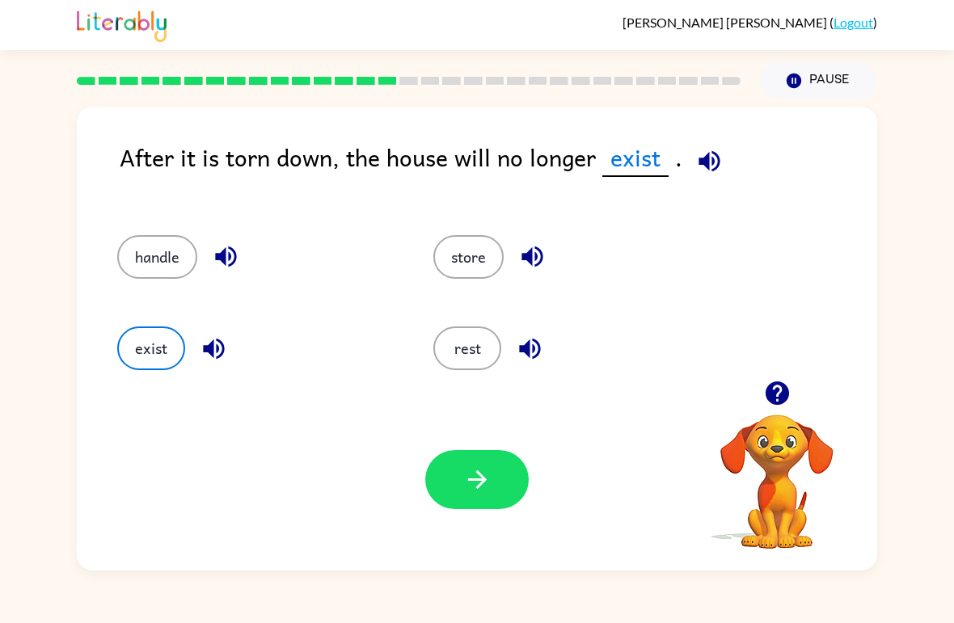
click at [447, 477] on button "button" at bounding box center [476, 479] width 103 height 59
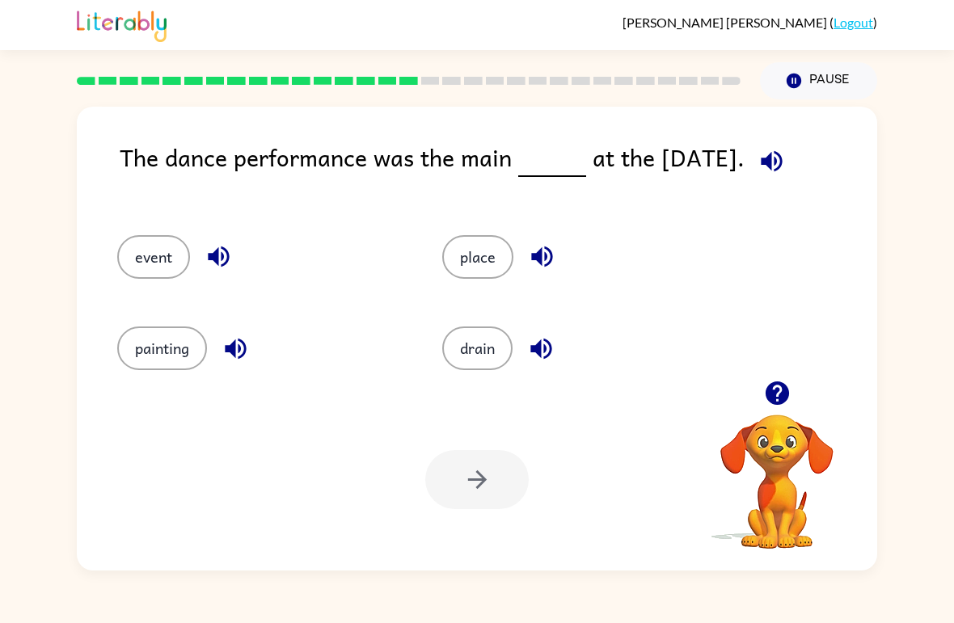
click at [139, 348] on button "painting" at bounding box center [162, 349] width 90 height 44
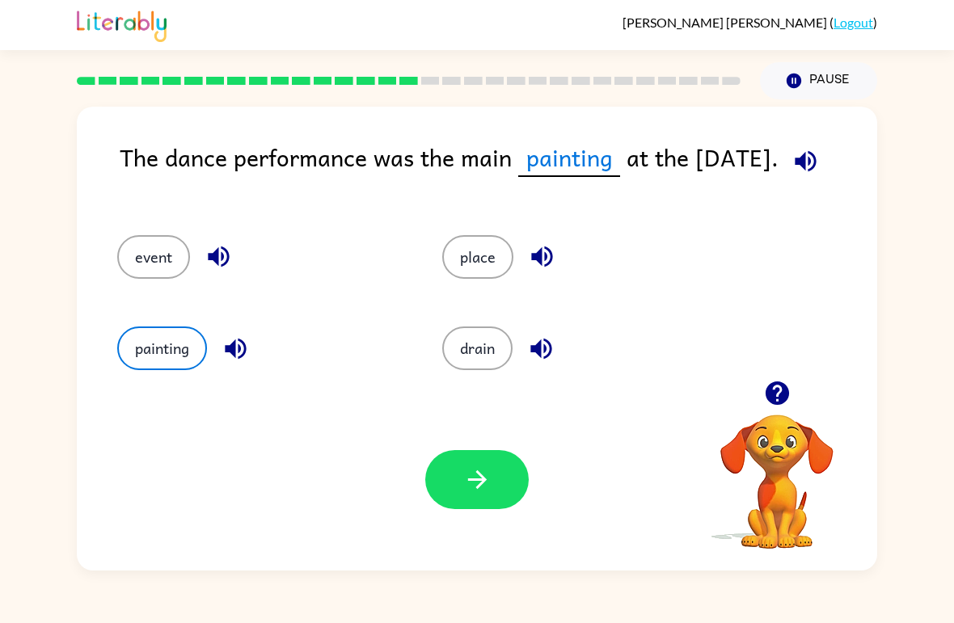
click at [129, 247] on button "event" at bounding box center [153, 257] width 73 height 44
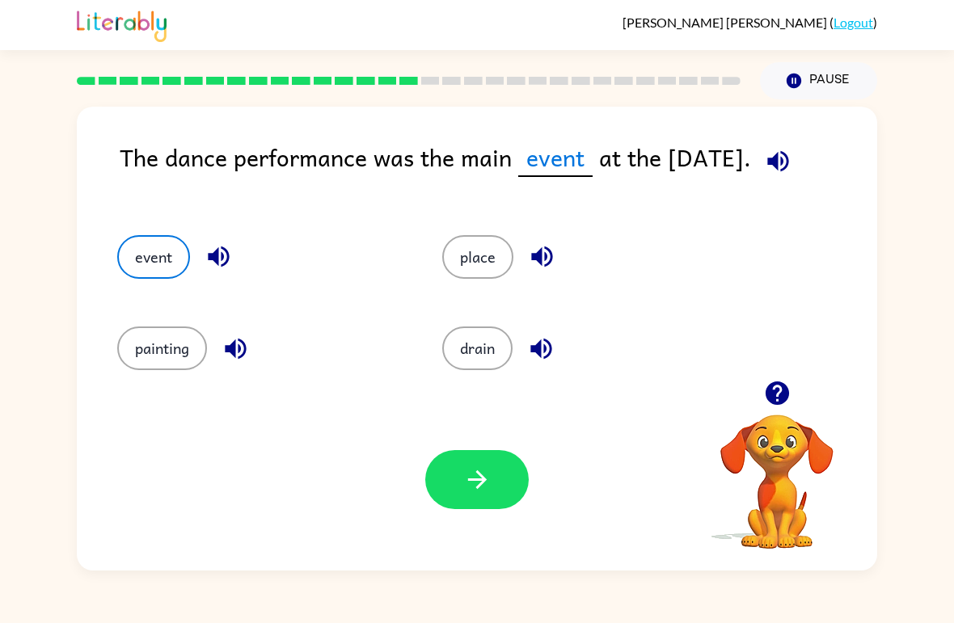
click at [479, 480] on icon "button" at bounding box center [476, 479] width 19 height 19
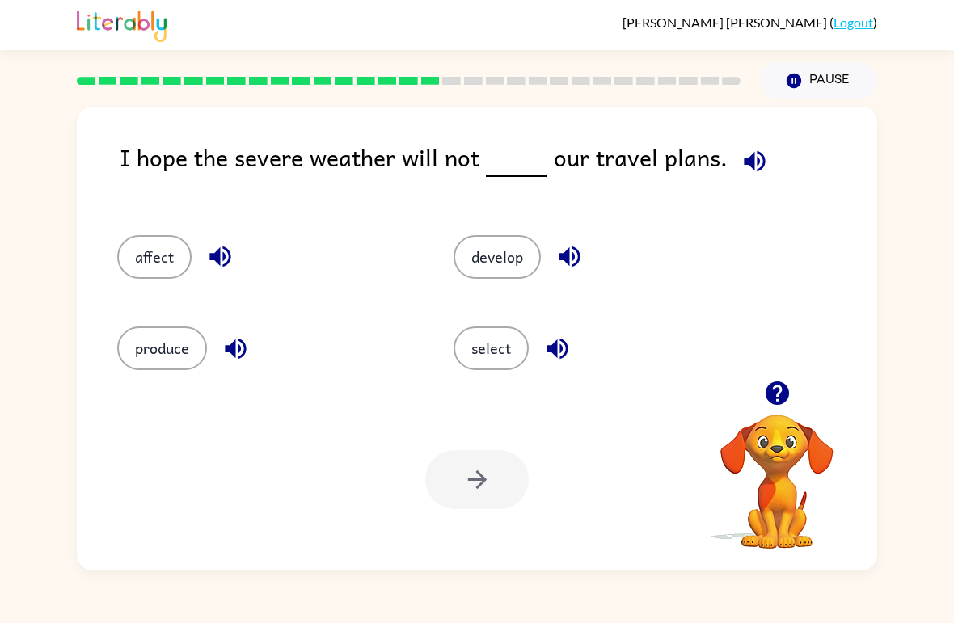
click at [141, 253] on button "affect" at bounding box center [154, 257] width 74 height 44
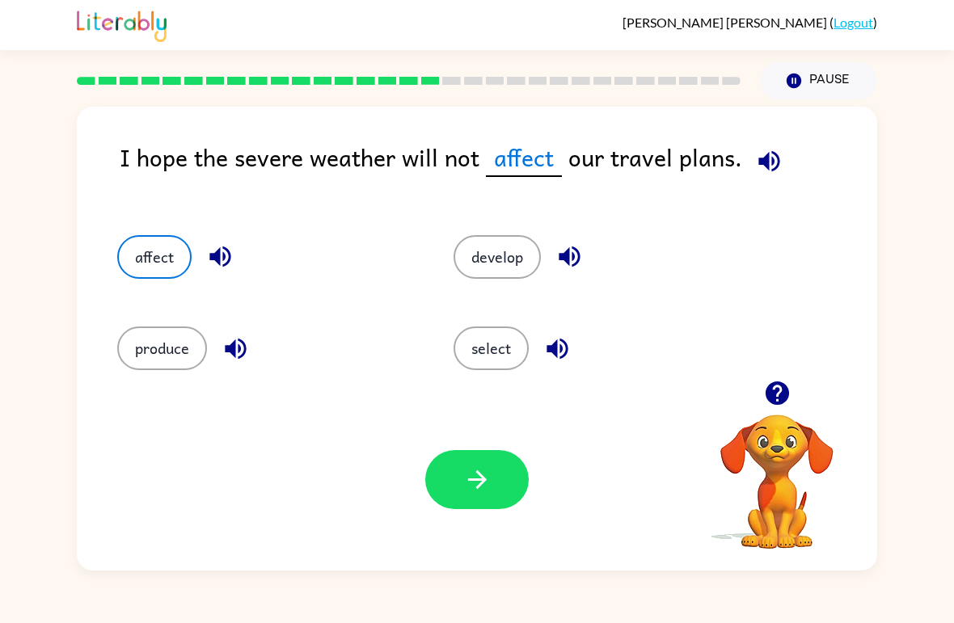
click at [497, 481] on button "button" at bounding box center [476, 479] width 103 height 59
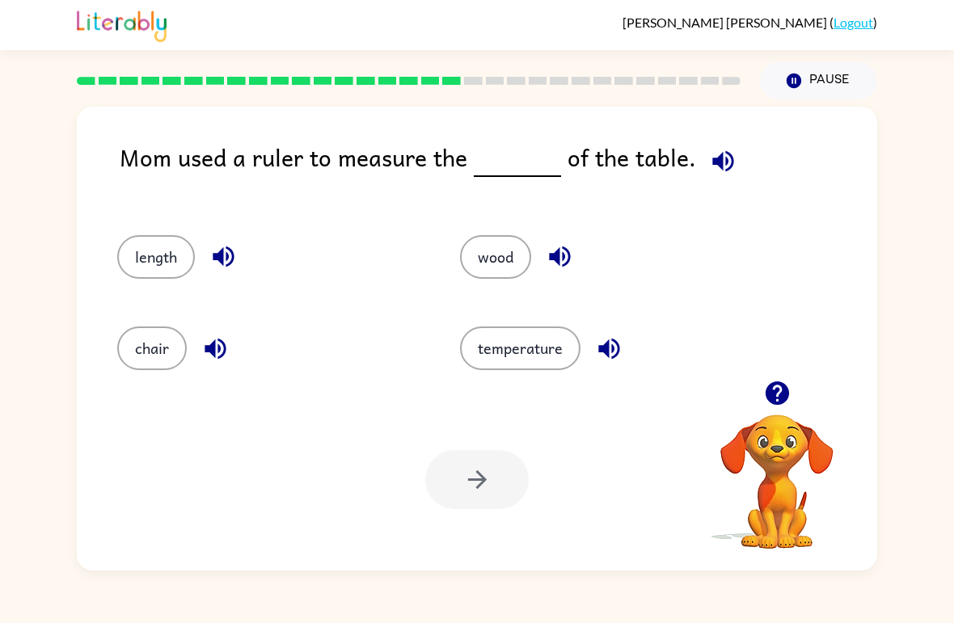
click at [879, 7] on div "[PERSON_NAME] ( Logout )" at bounding box center [477, 25] width 954 height 50
click at [158, 246] on button "length" at bounding box center [156, 257] width 78 height 44
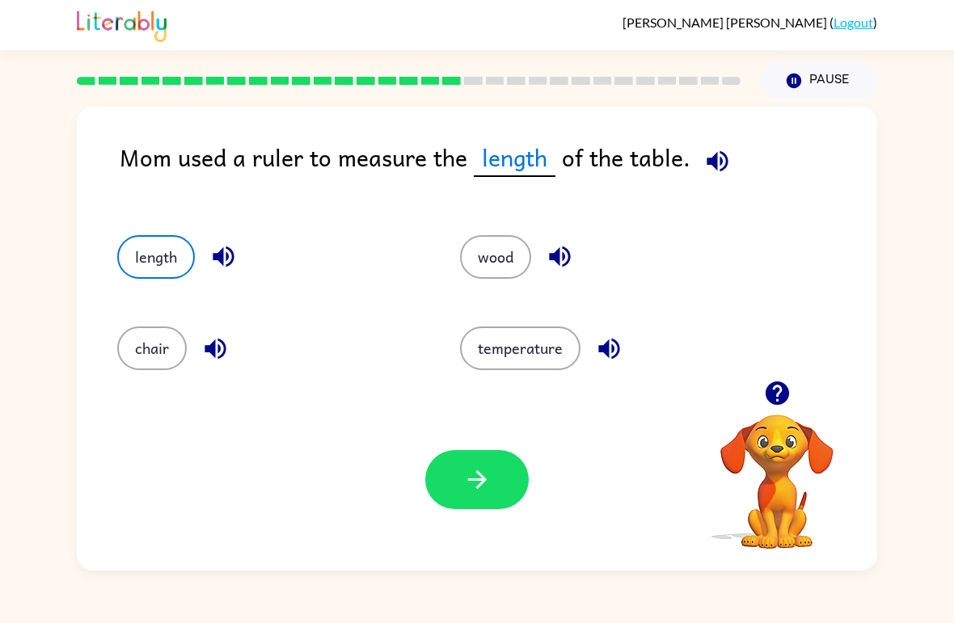
click at [495, 461] on button "button" at bounding box center [476, 479] width 103 height 59
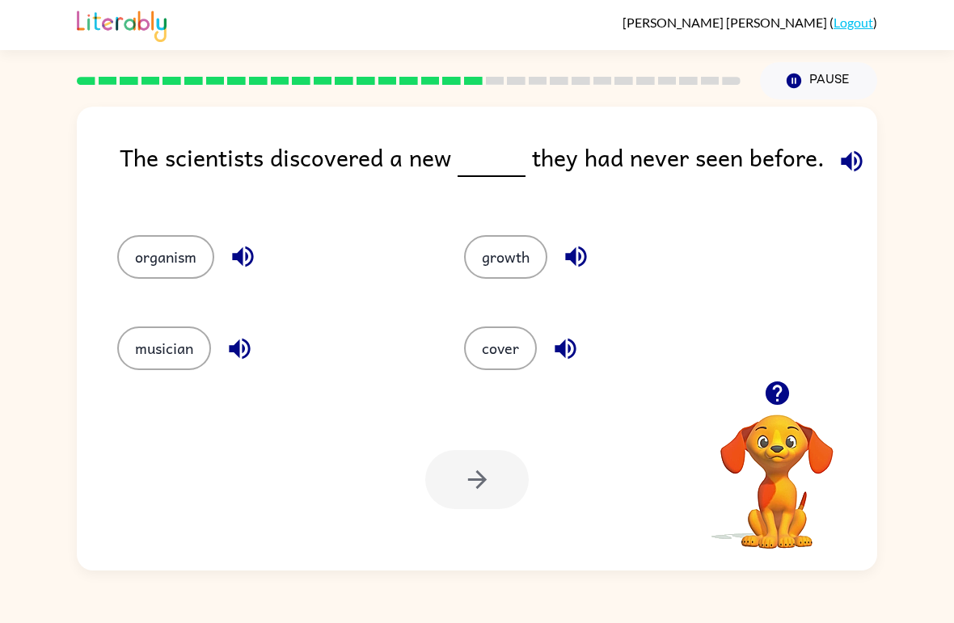
click at [182, 299] on div "musician" at bounding box center [259, 341] width 347 height 91
click at [165, 254] on button "organism" at bounding box center [165, 257] width 97 height 44
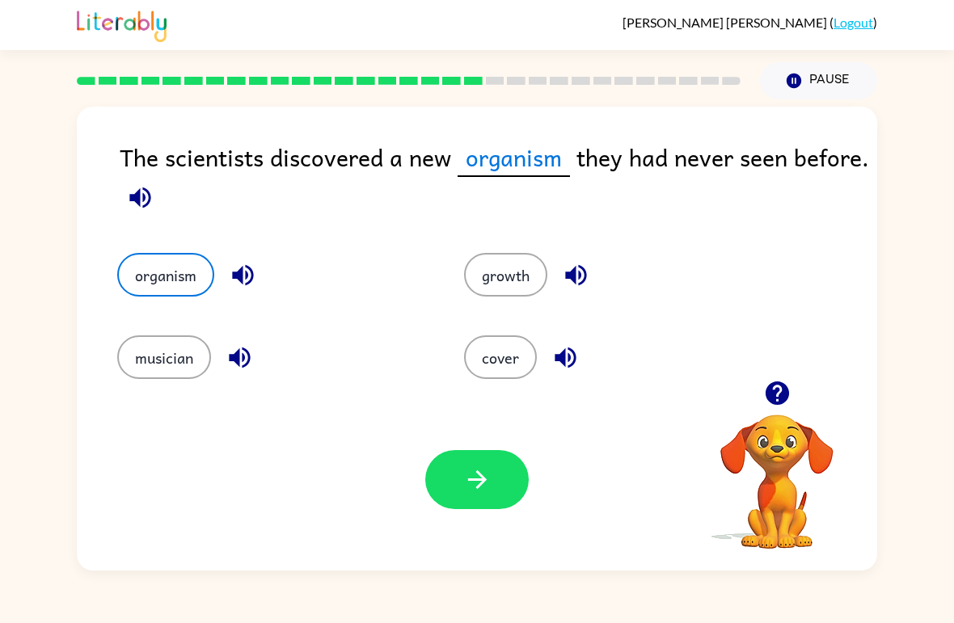
click at [468, 452] on button "button" at bounding box center [476, 479] width 103 height 59
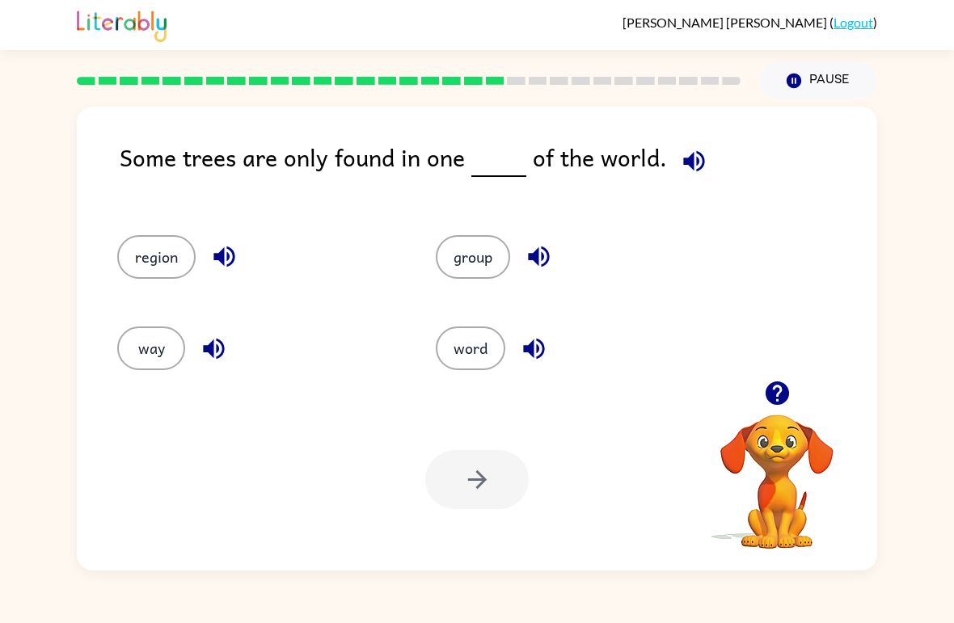
click at [163, 258] on button "region" at bounding box center [156, 257] width 78 height 44
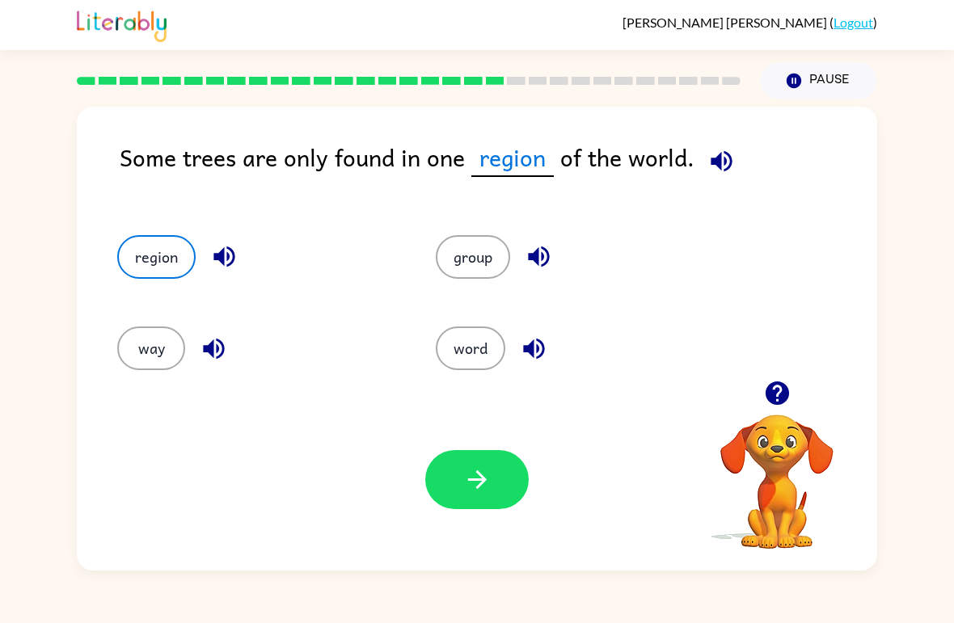
click at [462, 526] on div "Your browser must support playing .mp4 files to use Literably. Please try using…" at bounding box center [477, 480] width 800 height 182
click at [495, 485] on button "button" at bounding box center [476, 479] width 103 height 59
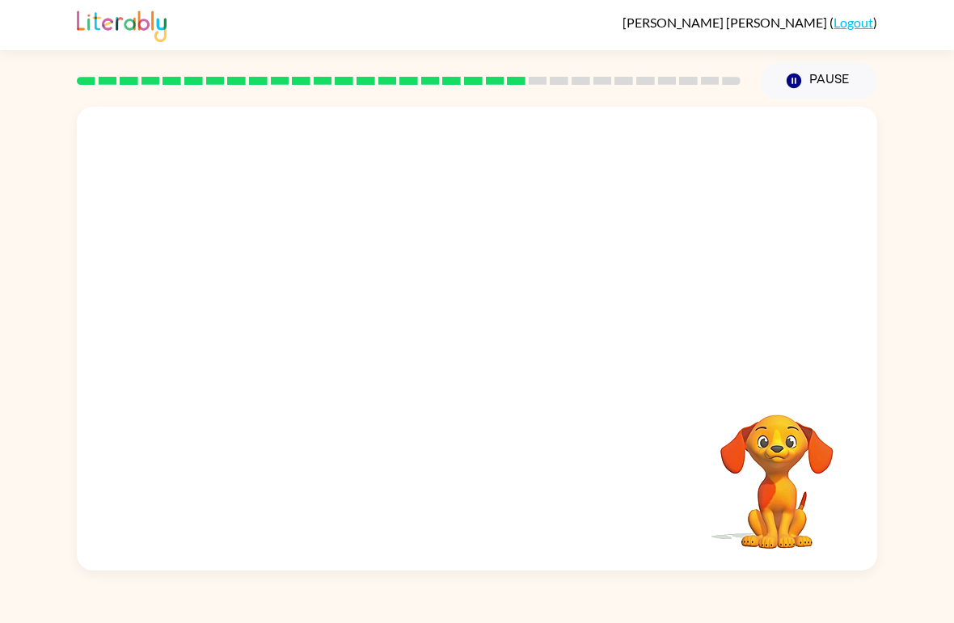
click at [324, 334] on video "Your browser must support playing .mp4 files to use Literably. Please try using…" at bounding box center [477, 244] width 800 height 274
click at [336, 334] on video "Your browser must support playing .mp4 files to use Literably. Please try using…" at bounding box center [477, 244] width 800 height 274
click at [479, 351] on icon "button" at bounding box center [477, 347] width 28 height 28
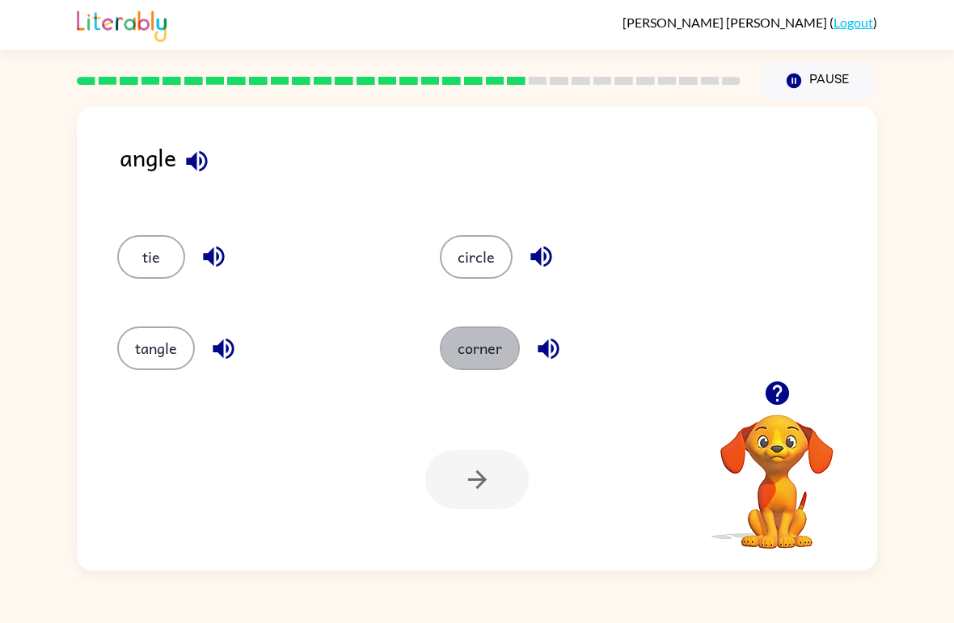
click at [443, 356] on button "corner" at bounding box center [480, 349] width 80 height 44
click at [442, 356] on button "corner" at bounding box center [480, 349] width 80 height 44
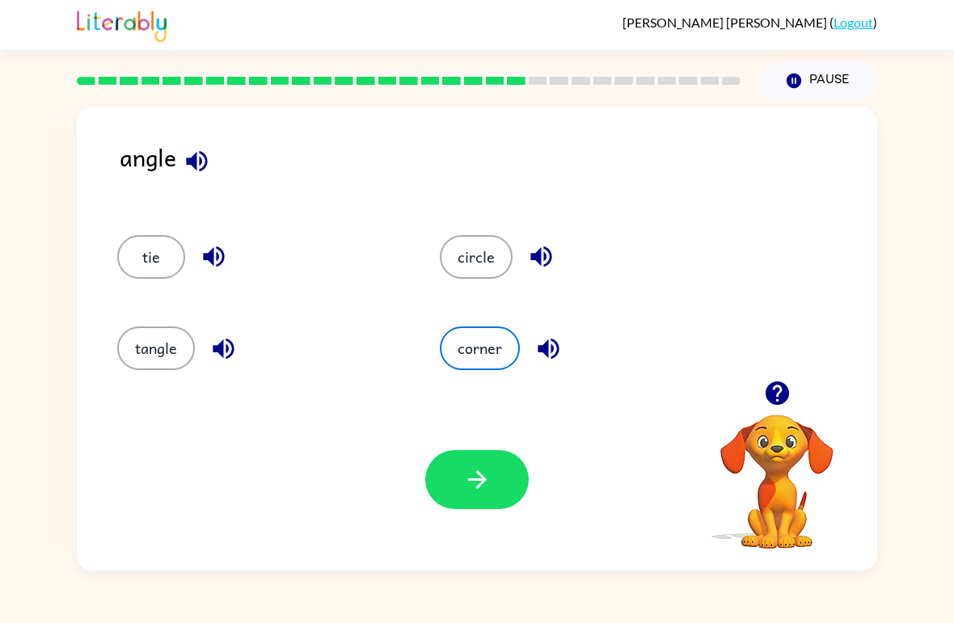
click at [486, 458] on button "button" at bounding box center [476, 479] width 103 height 59
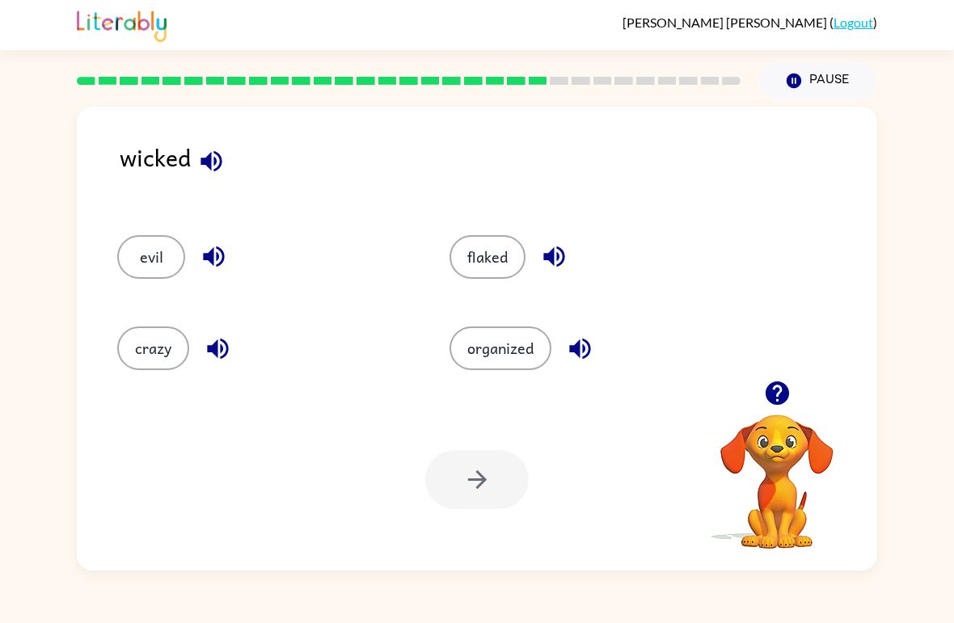
click at [129, 348] on button "crazy" at bounding box center [153, 349] width 72 height 44
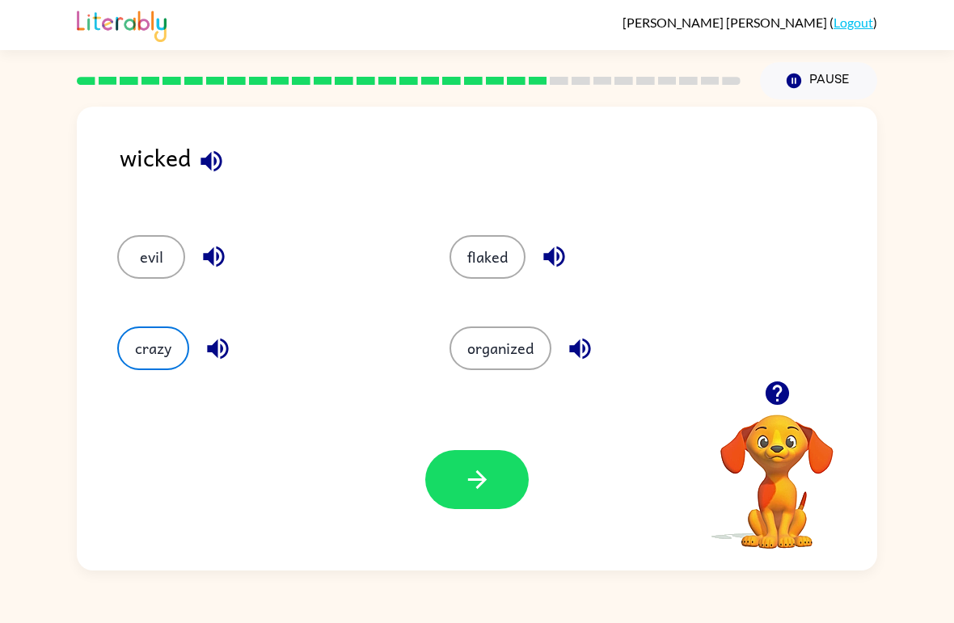
click at [478, 463] on button "button" at bounding box center [476, 479] width 103 height 59
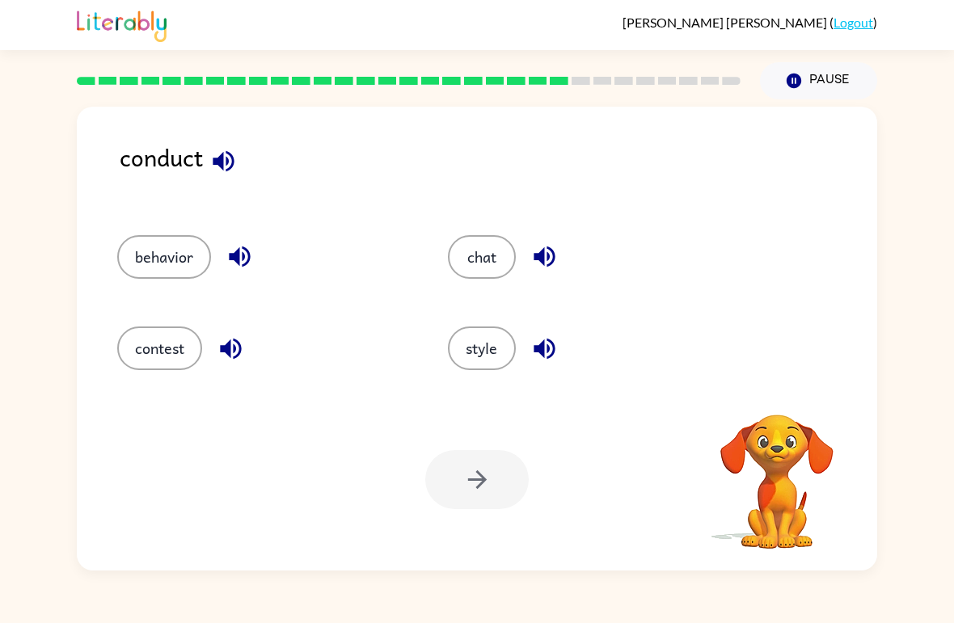
click at [147, 247] on button "behavior" at bounding box center [164, 257] width 94 height 44
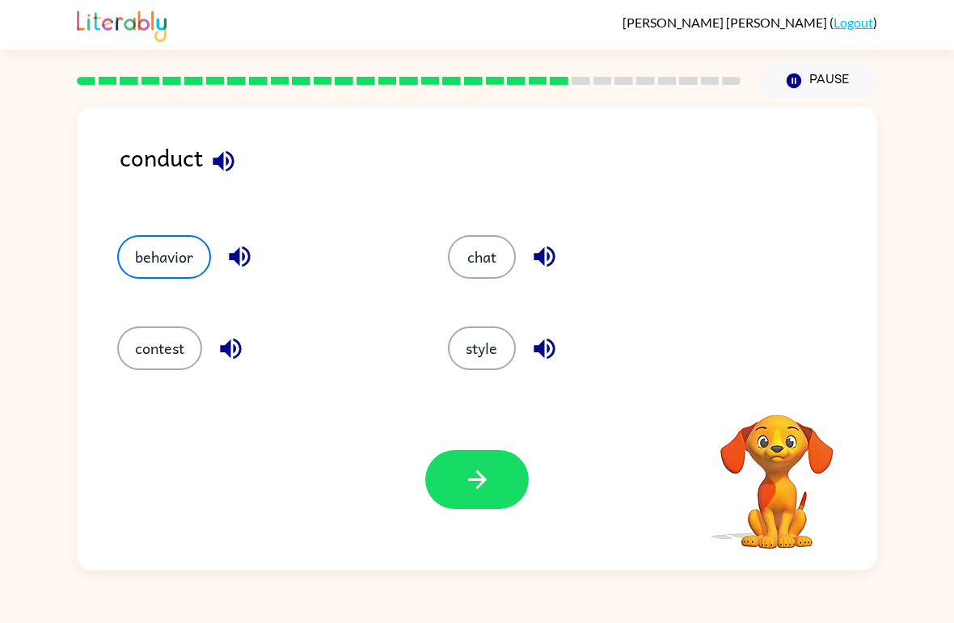
click at [118, 352] on button "contest" at bounding box center [159, 349] width 85 height 44
click at [487, 508] on button "button" at bounding box center [476, 479] width 103 height 59
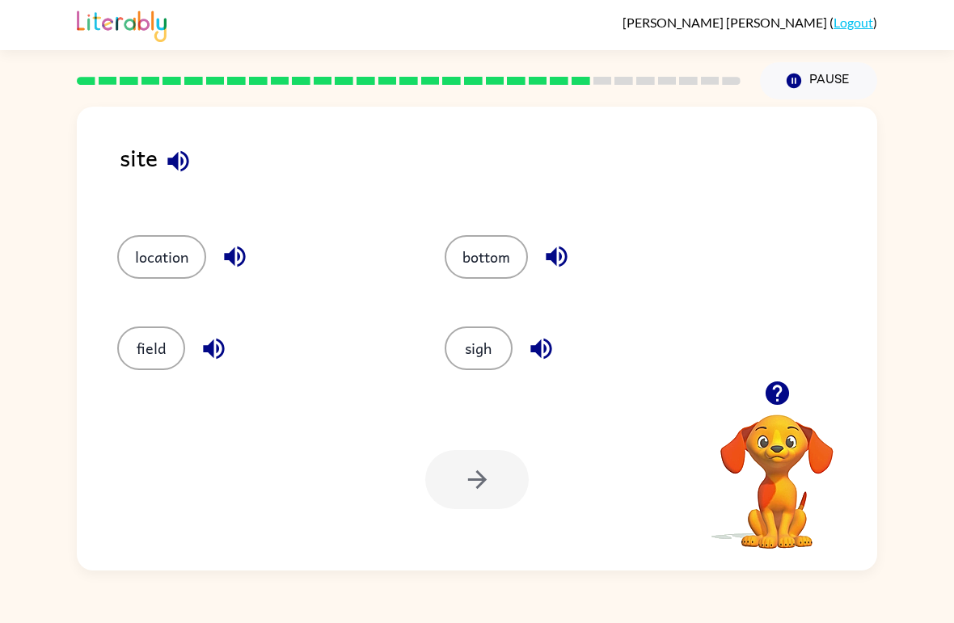
click at [480, 338] on button "sigh" at bounding box center [479, 349] width 68 height 44
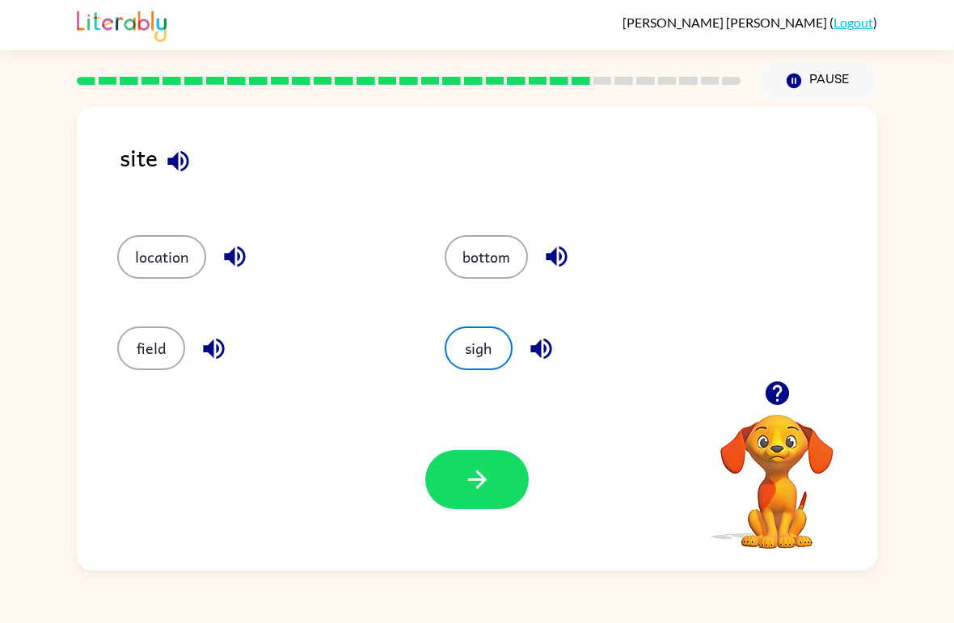
click at [483, 500] on button "button" at bounding box center [476, 479] width 103 height 59
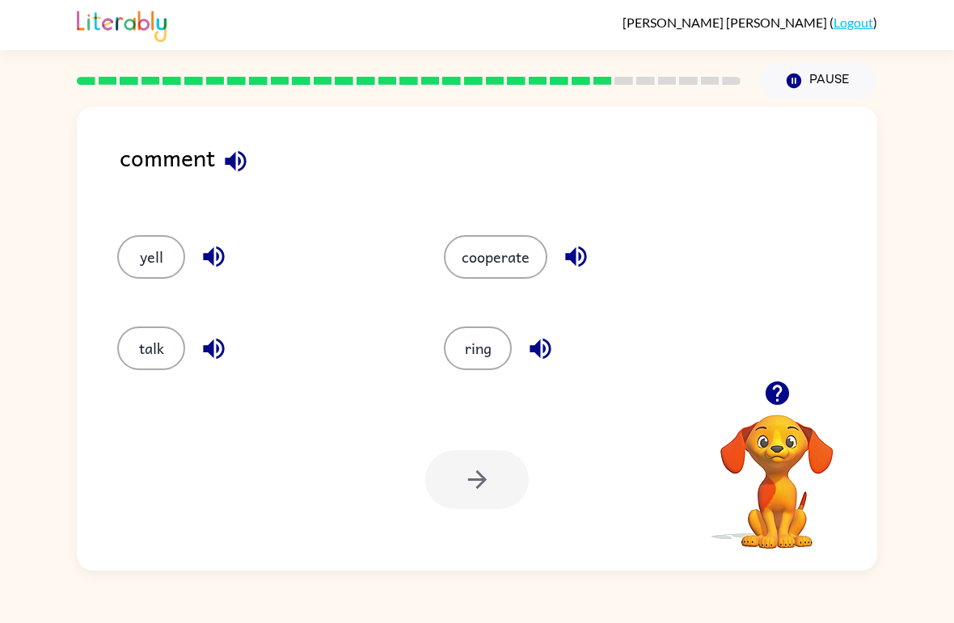
click at [131, 263] on button "yell" at bounding box center [151, 257] width 68 height 44
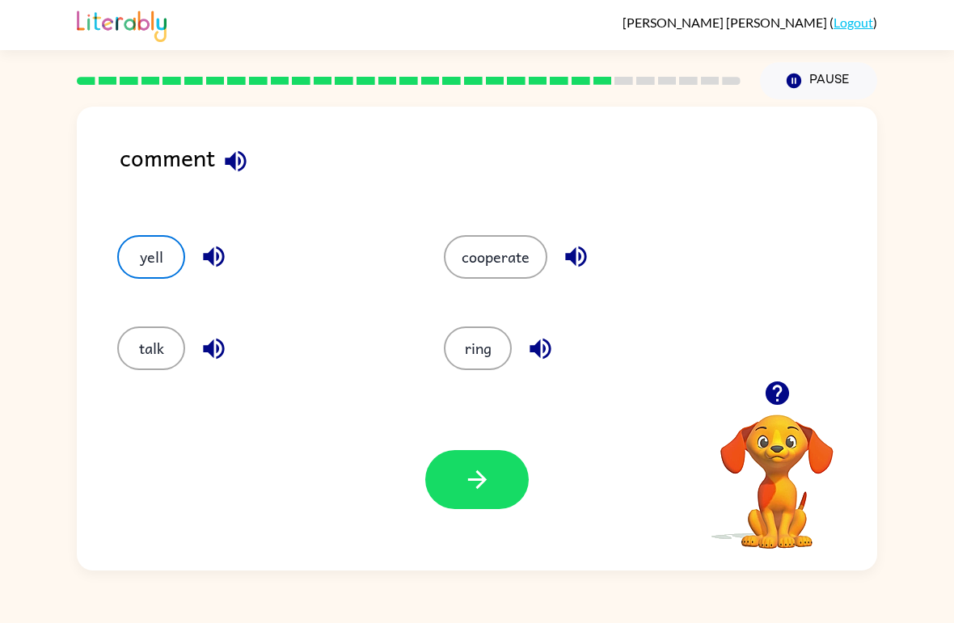
click at [488, 473] on icon "button" at bounding box center [477, 480] width 28 height 28
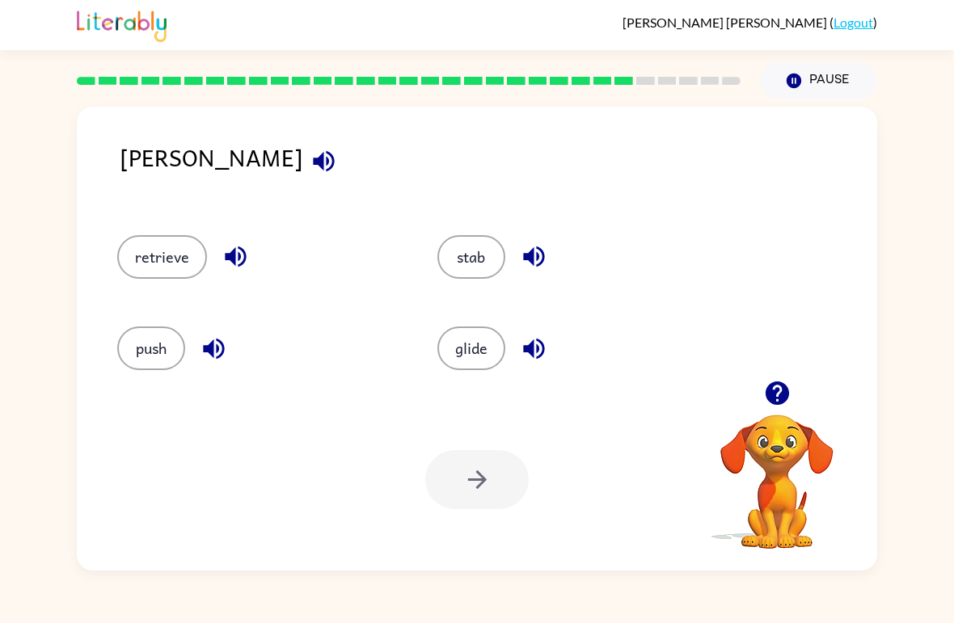
click at [124, 268] on button "retrieve" at bounding box center [162, 257] width 90 height 44
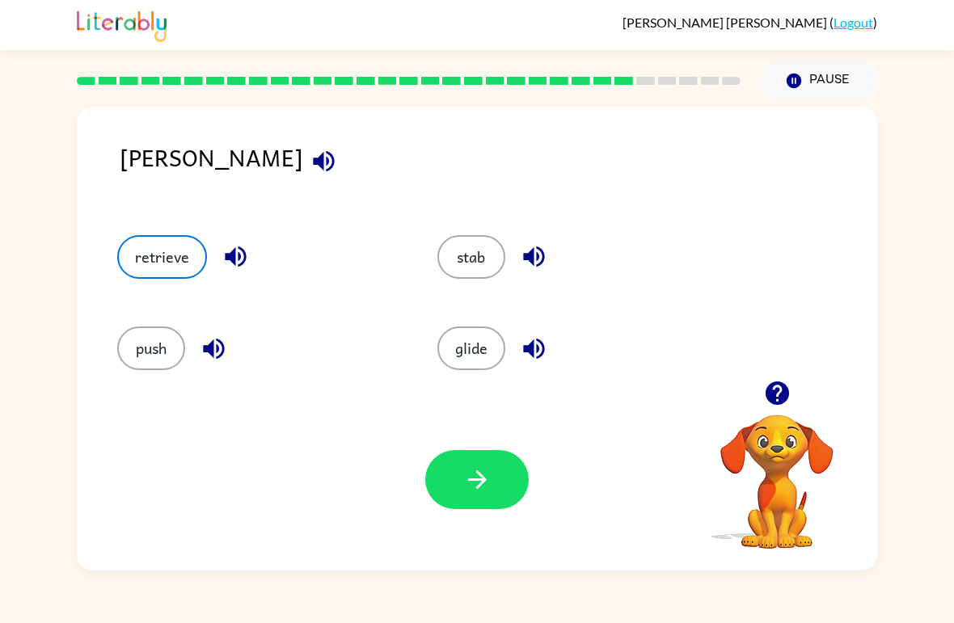
click at [504, 498] on button "button" at bounding box center [476, 479] width 103 height 59
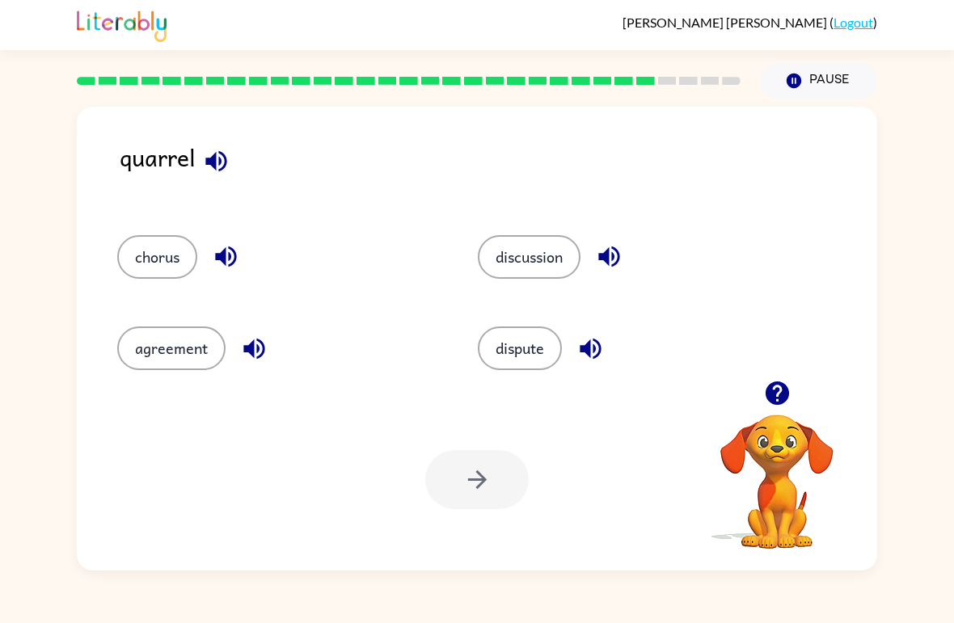
click at [162, 369] on button "agreement" at bounding box center [171, 349] width 108 height 44
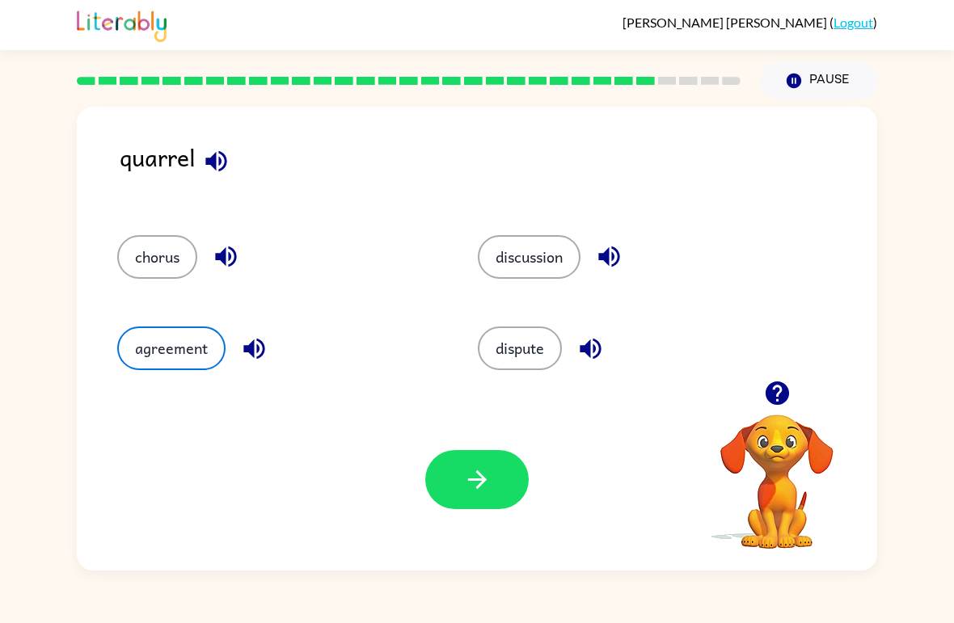
click at [568, 240] on button "discussion" at bounding box center [529, 257] width 103 height 44
click at [150, 344] on button "agreement" at bounding box center [171, 349] width 108 height 44
click at [546, 260] on button "discussion" at bounding box center [529, 257] width 103 height 44
click at [163, 349] on button "agreement" at bounding box center [171, 349] width 108 height 44
click at [162, 349] on button "agreement" at bounding box center [171, 349] width 108 height 44
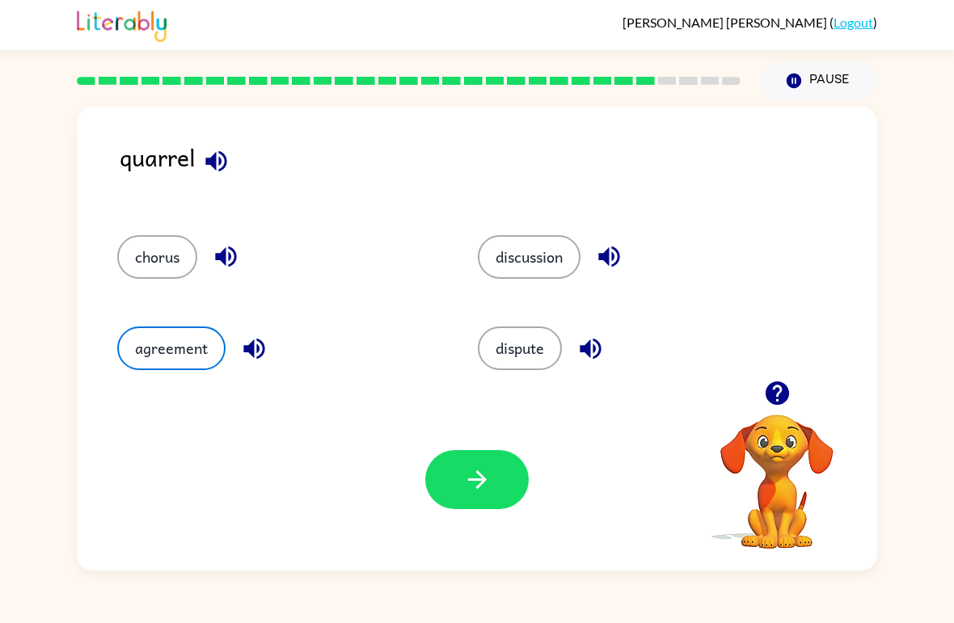
click at [161, 352] on button "agreement" at bounding box center [171, 349] width 108 height 44
click at [544, 276] on button "discussion" at bounding box center [529, 257] width 103 height 44
click at [543, 275] on button "discussion" at bounding box center [529, 257] width 103 height 44
click at [152, 333] on button "agreement" at bounding box center [171, 349] width 108 height 44
click at [546, 273] on button "discussion" at bounding box center [529, 257] width 103 height 44
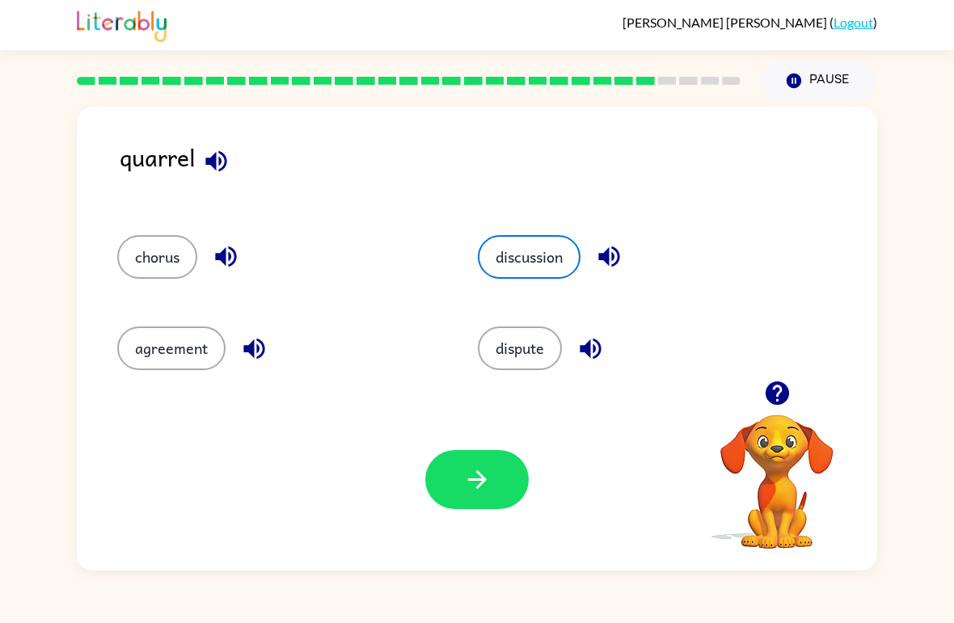
click at [153, 348] on button "agreement" at bounding box center [171, 349] width 108 height 44
click at [539, 257] on button "discussion" at bounding box center [529, 257] width 103 height 44
click at [164, 337] on button "agreement" at bounding box center [171, 349] width 108 height 44
click at [531, 236] on button "discussion" at bounding box center [529, 257] width 103 height 44
click at [154, 346] on button "agreement" at bounding box center [171, 349] width 108 height 44
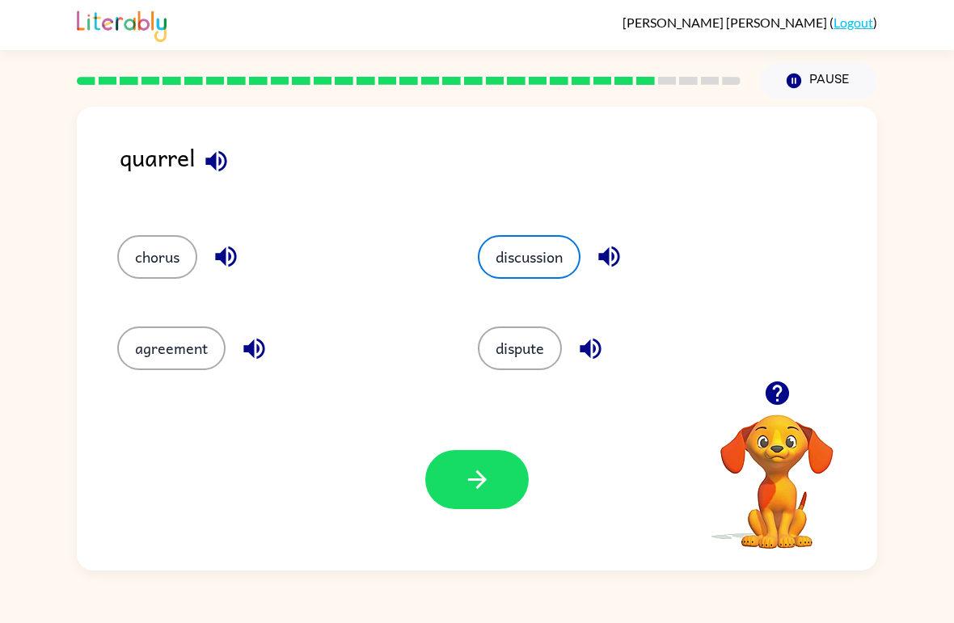
click at [522, 268] on button "discussion" at bounding box center [529, 257] width 103 height 44
click at [150, 348] on button "agreement" at bounding box center [171, 349] width 108 height 44
click at [521, 311] on div "dispute" at bounding box center [627, 341] width 361 height 91
click at [158, 357] on button "agreement" at bounding box center [171, 349] width 108 height 44
click at [487, 509] on button "button" at bounding box center [476, 479] width 103 height 59
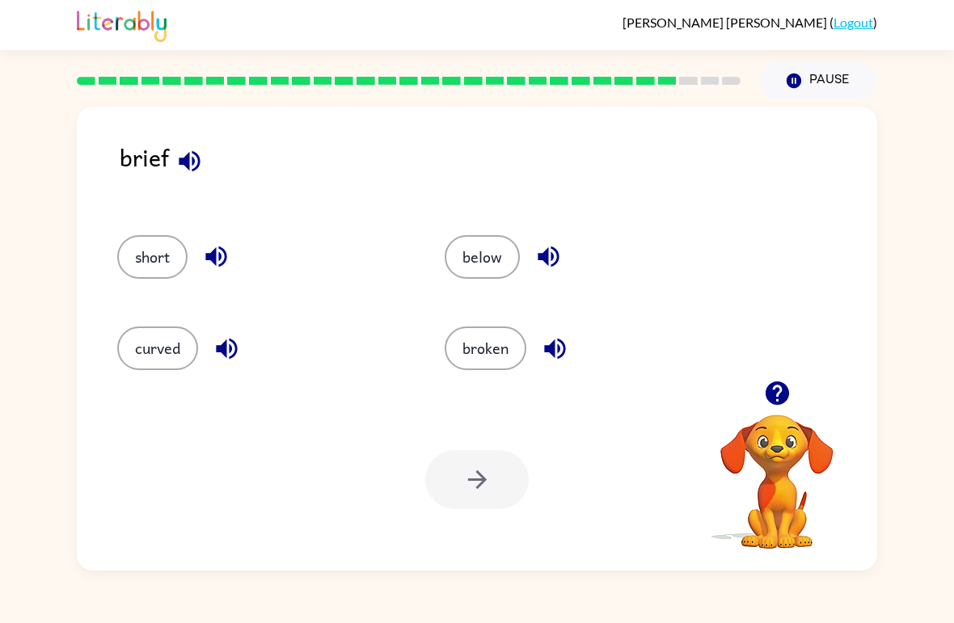
click at [483, 332] on button "broken" at bounding box center [486, 349] width 82 height 44
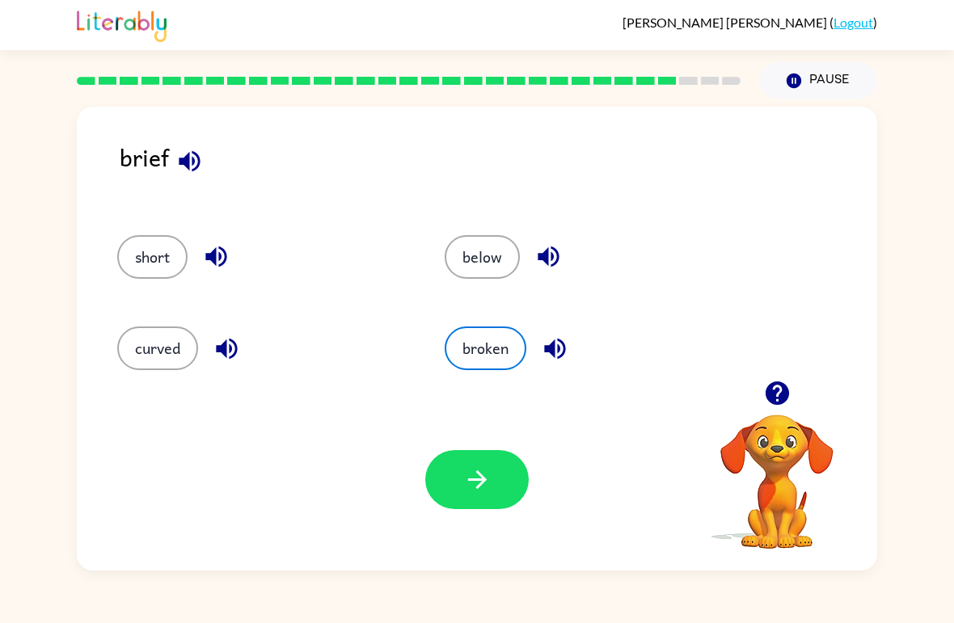
click at [493, 538] on div "Your browser must support playing .mp4 files to use Literably. Please try using…" at bounding box center [477, 480] width 800 height 182
click at [497, 485] on button "button" at bounding box center [476, 479] width 103 height 59
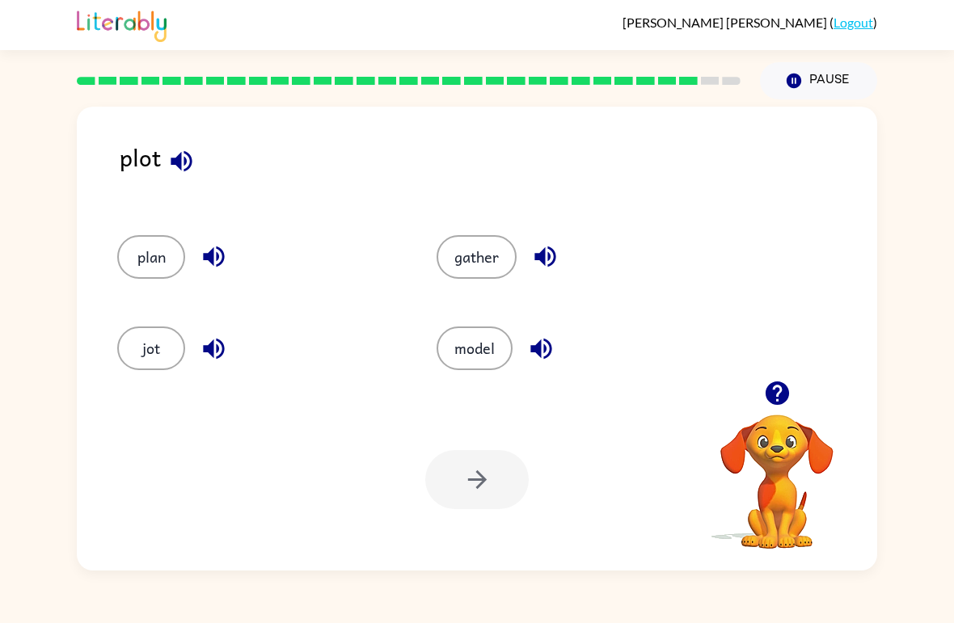
click at [479, 359] on button "model" at bounding box center [475, 349] width 76 height 44
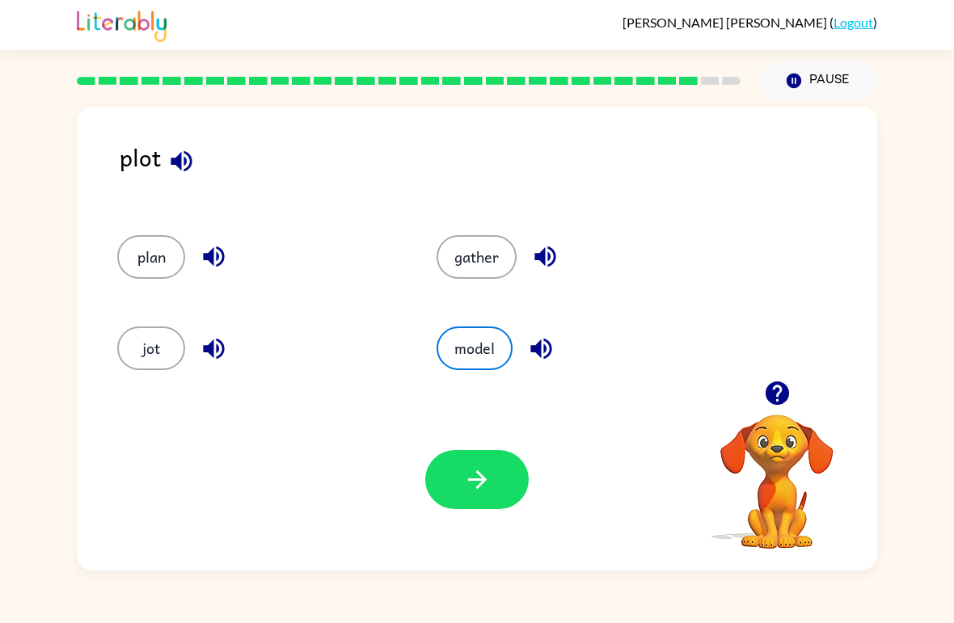
click at [495, 500] on button "button" at bounding box center [476, 479] width 103 height 59
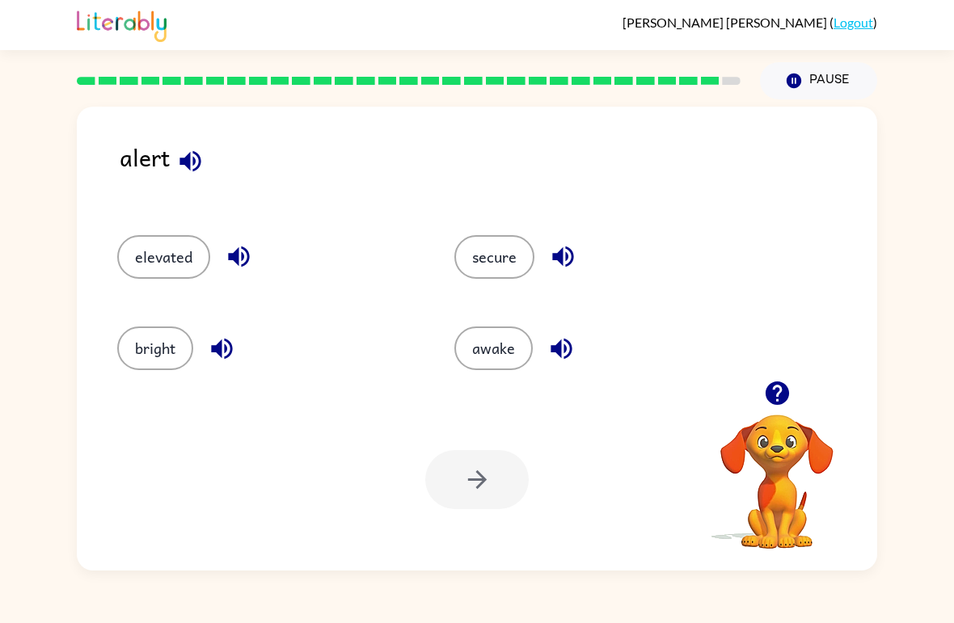
click at [484, 244] on button "secure" at bounding box center [494, 257] width 80 height 44
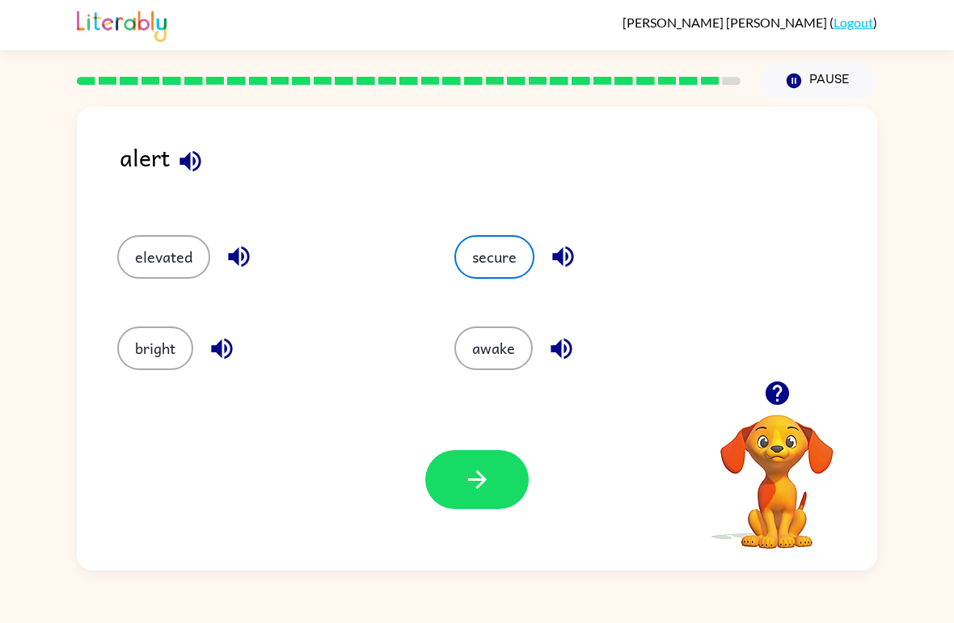
click at [480, 475] on icon "button" at bounding box center [476, 479] width 19 height 19
